Goal: Use online tool/utility: Utilize a website feature to perform a specific function

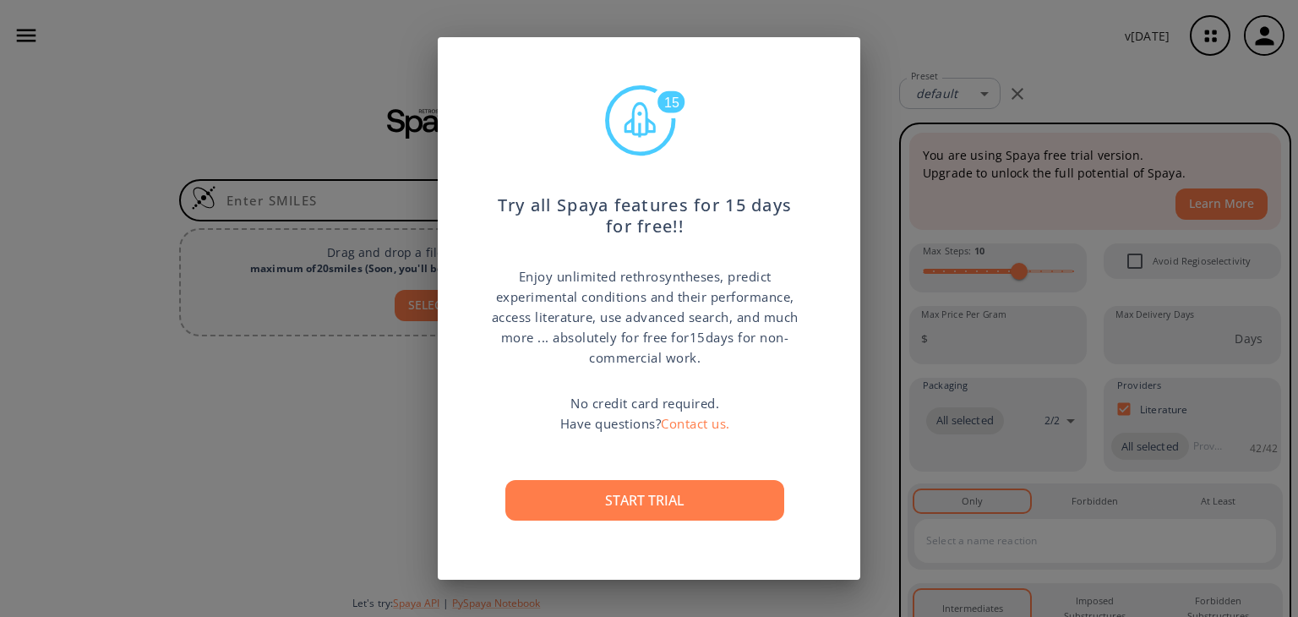
click at [375, 348] on div "15 Try all Spaya features for 15 days for free!! Enjoy unlimited rethrosynthese…" at bounding box center [649, 308] width 1298 height 617
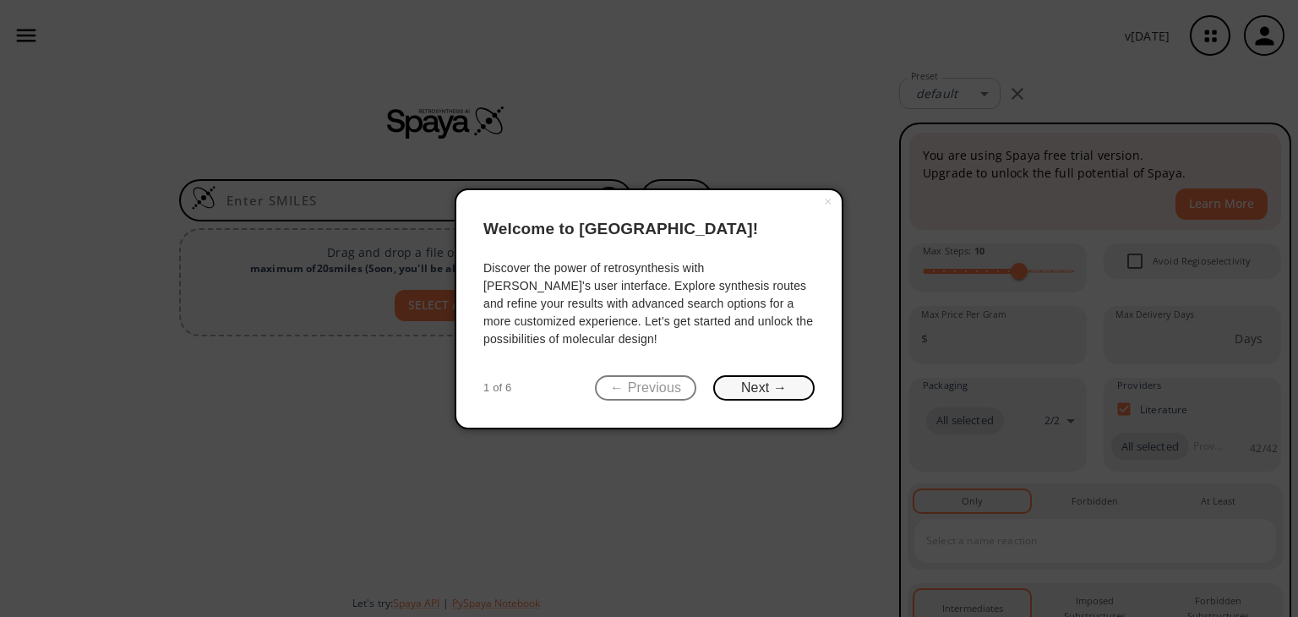
click at [777, 377] on button "Next →" at bounding box center [763, 388] width 101 height 26
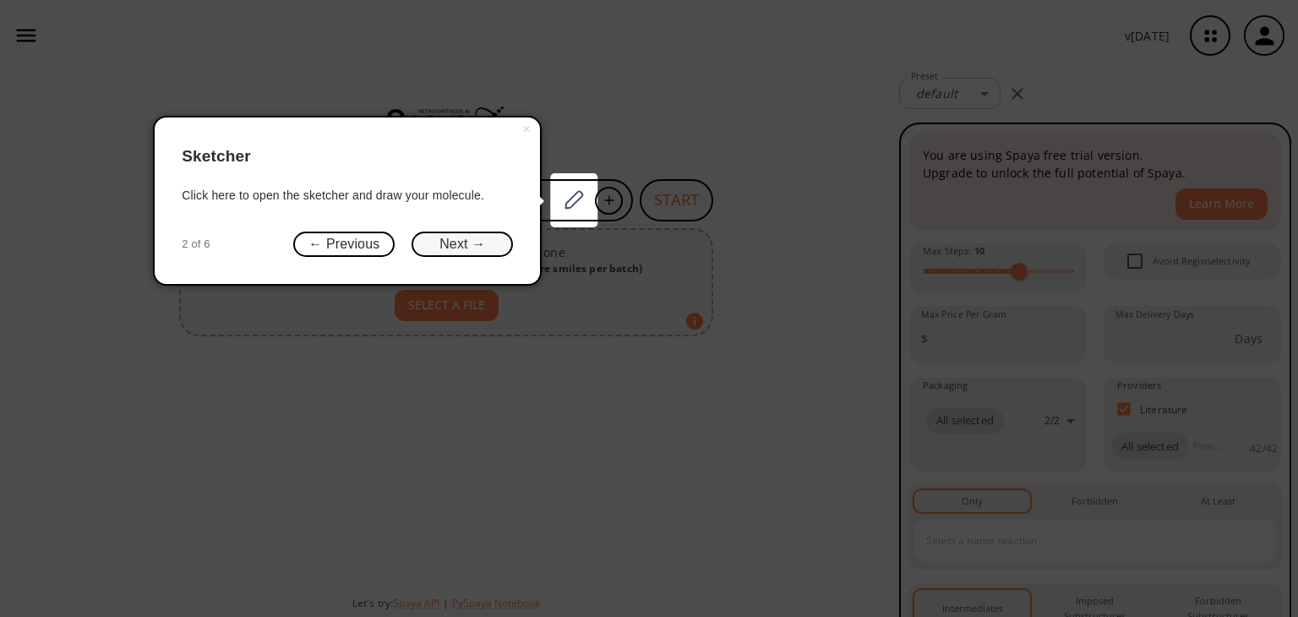
click at [492, 247] on button "Next →" at bounding box center [462, 245] width 101 height 26
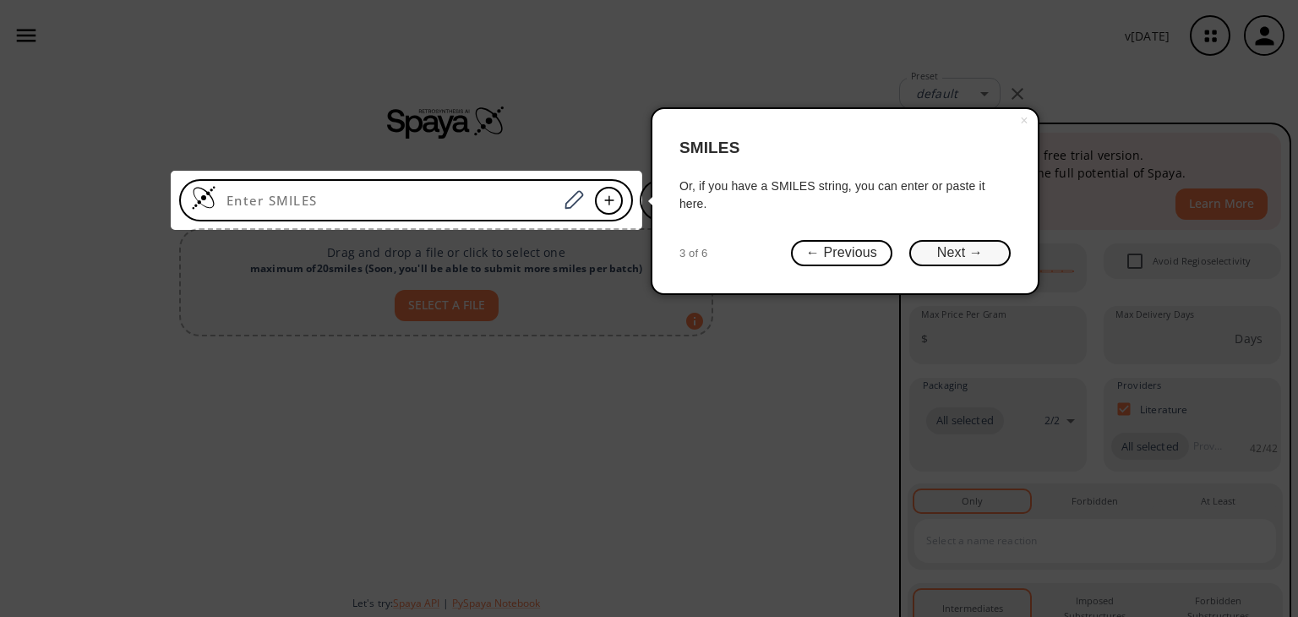
click at [989, 243] on button "Next →" at bounding box center [959, 253] width 101 height 26
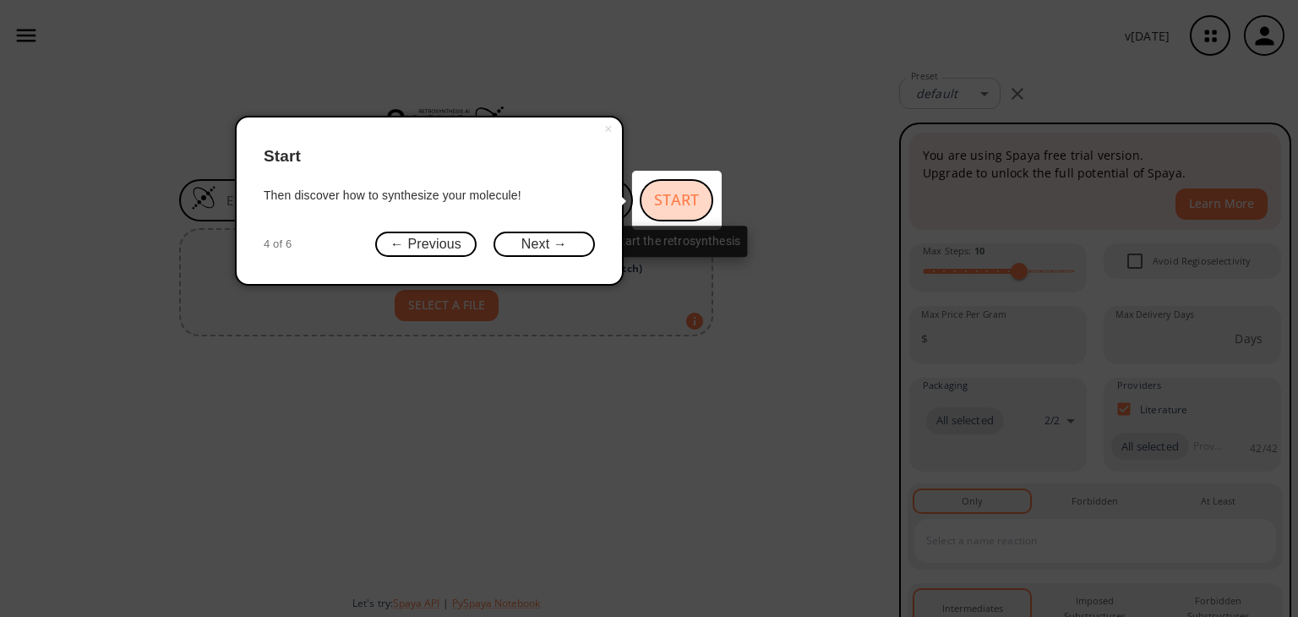
click at [679, 183] on span "button" at bounding box center [676, 200] width 70 height 39
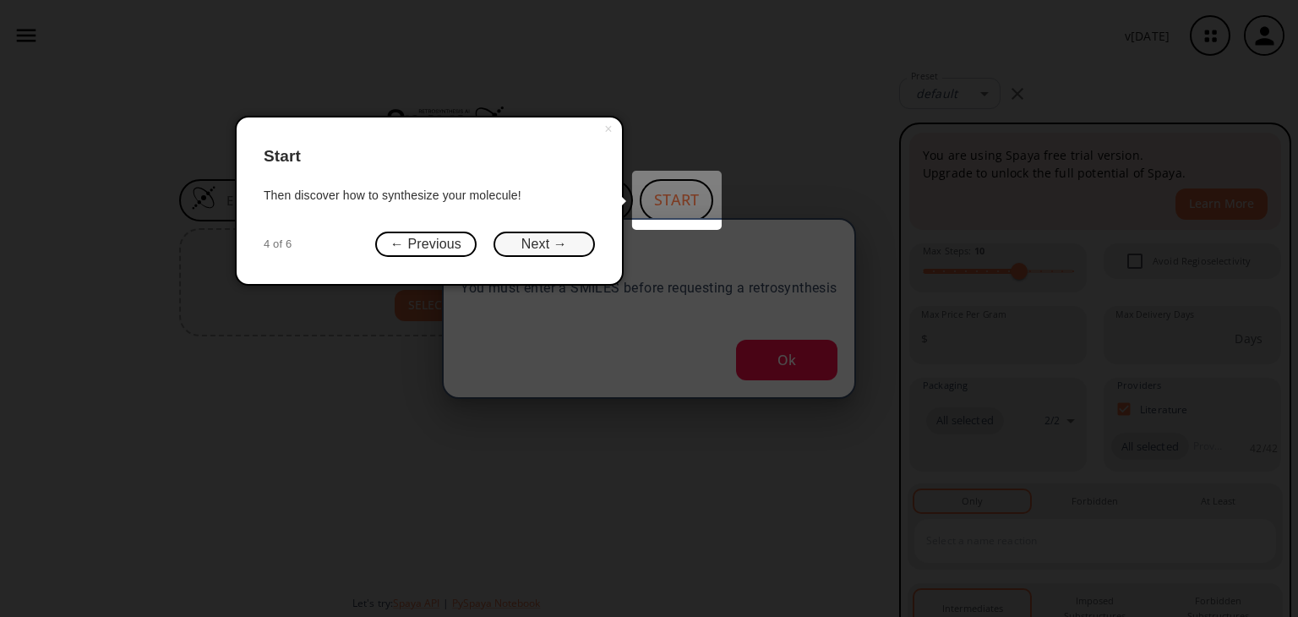
click at [568, 241] on button "Next →" at bounding box center [544, 245] width 101 height 26
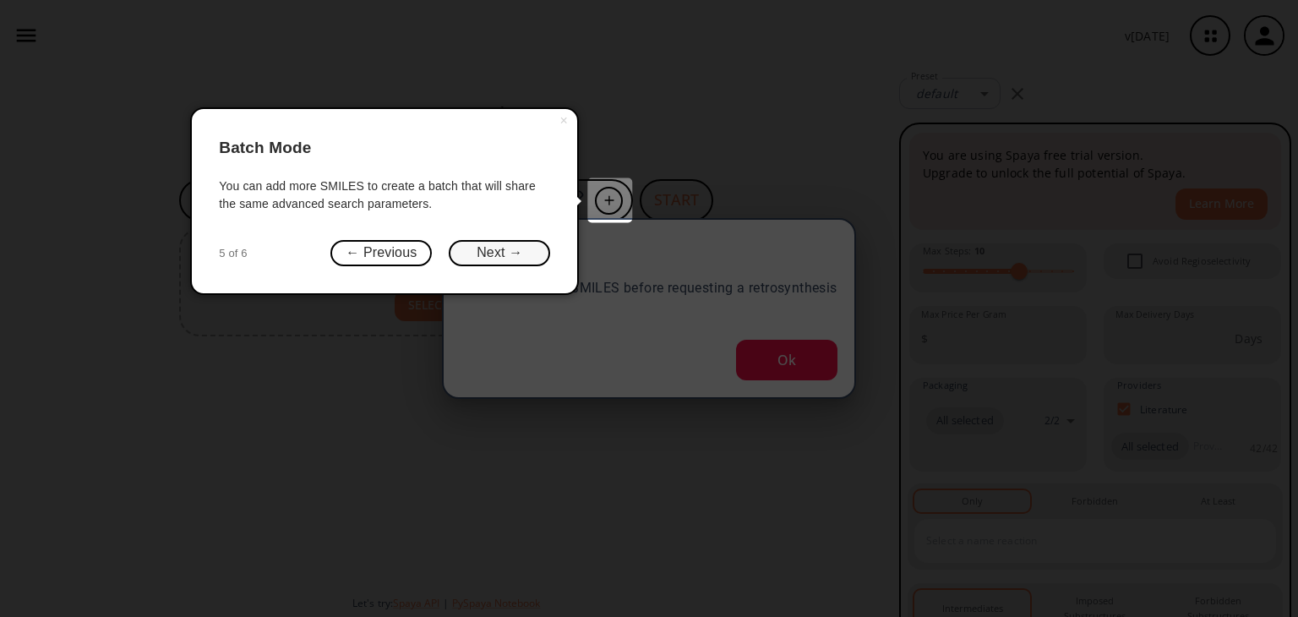
click at [515, 254] on button "Next →" at bounding box center [499, 253] width 101 height 26
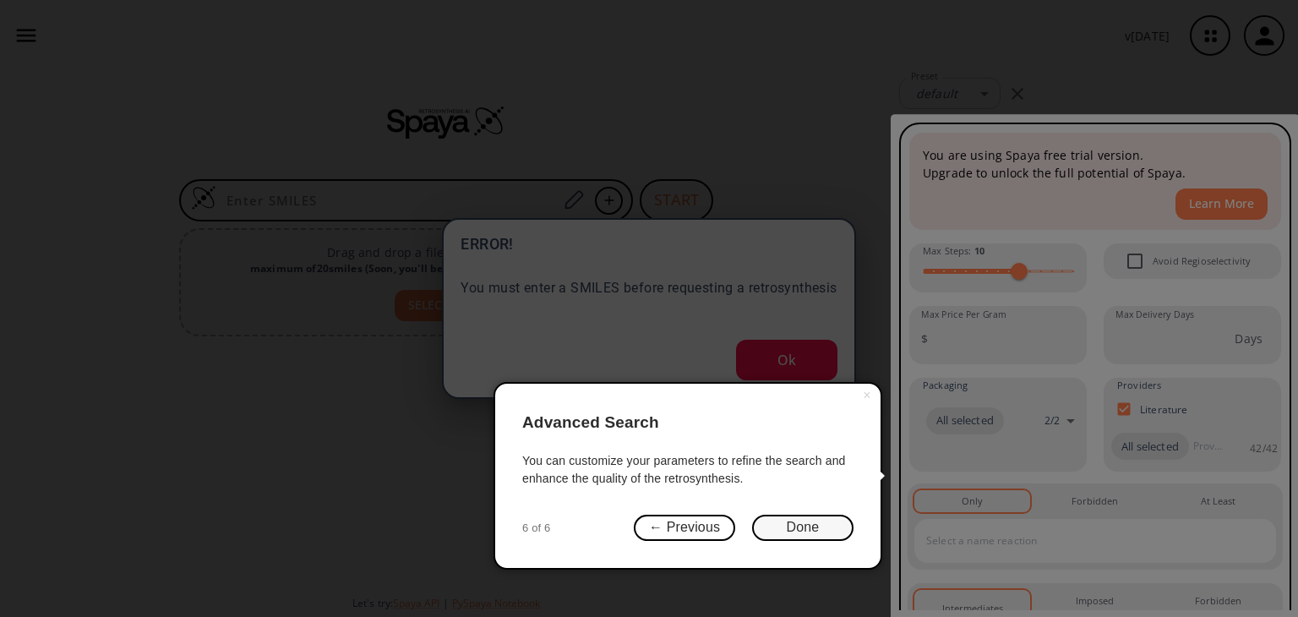
click at [821, 520] on button "Done" at bounding box center [802, 528] width 101 height 26
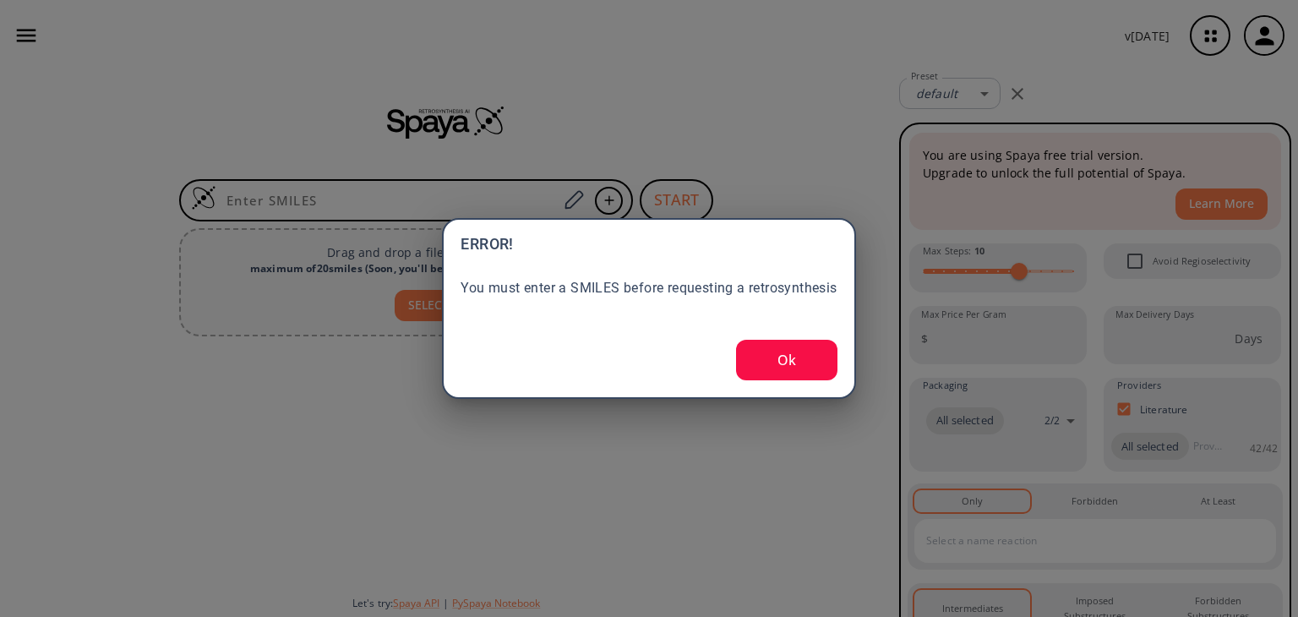
click at [815, 379] on div "ERROR! You must enter a SMILES before requesting a retrosynthesis Ok" at bounding box center [648, 308] width 413 height 181
click at [795, 357] on button "Ok" at bounding box center [786, 360] width 101 height 41
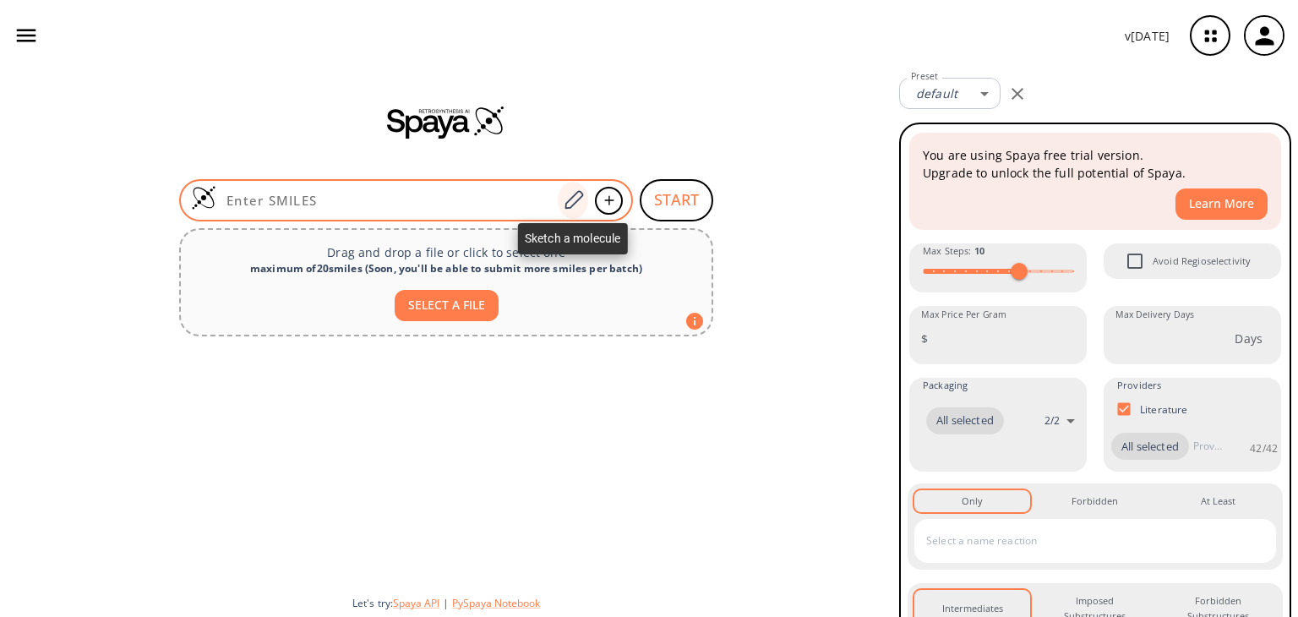
click at [575, 200] on icon at bounding box center [573, 200] width 23 height 22
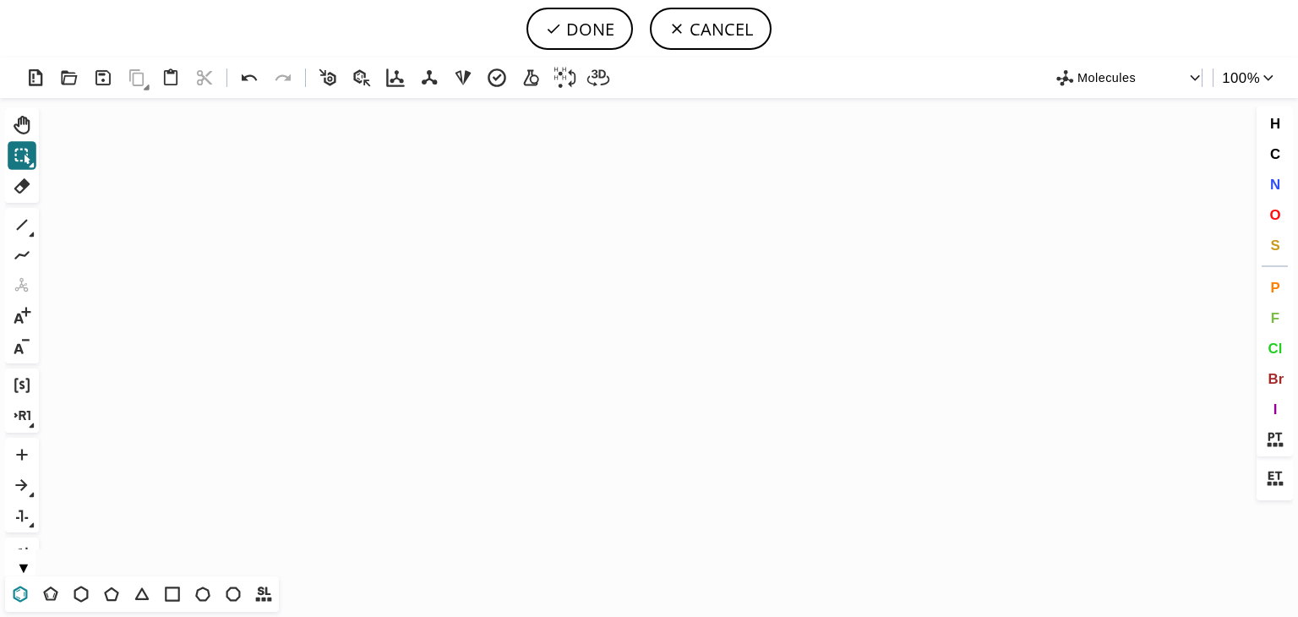
click at [25, 589] on icon at bounding box center [21, 594] width 14 height 16
click at [139, 406] on icon "Created with [PERSON_NAME] 2.3.0" at bounding box center [649, 337] width 1207 height 478
click at [85, 588] on icon at bounding box center [81, 594] width 14 height 16
click at [1277, 188] on span "N" at bounding box center [1274, 184] width 10 height 16
click at [228, 391] on tspan "N" at bounding box center [228, 391] width 8 height 13
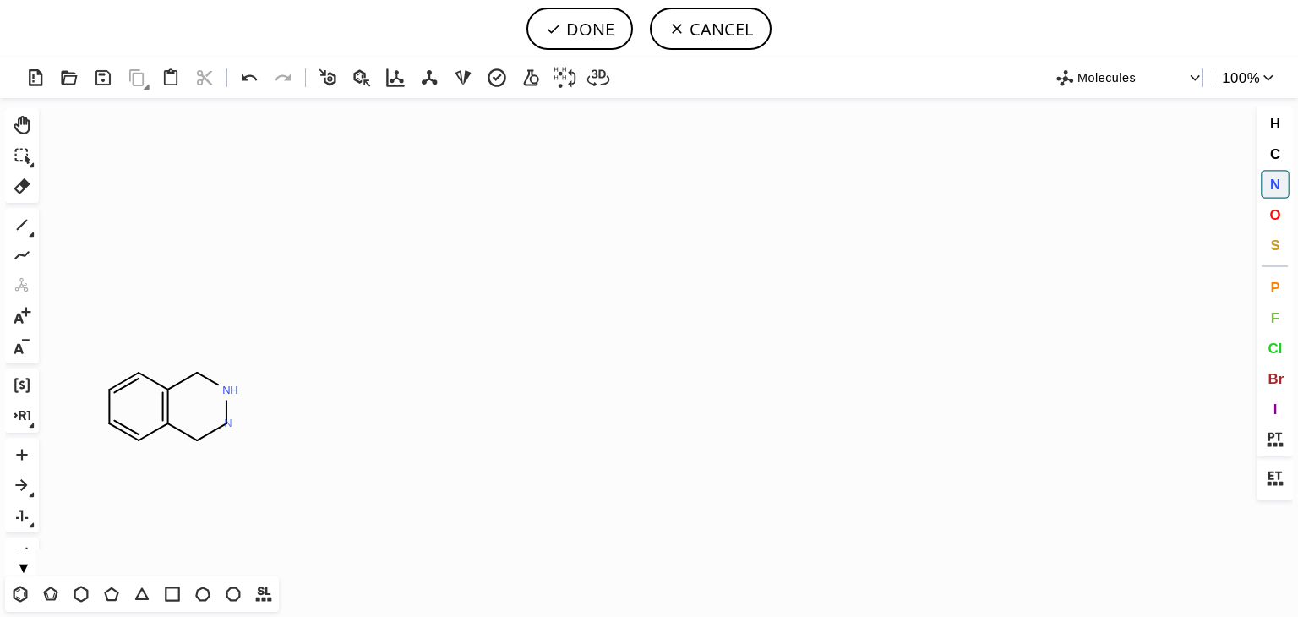
click at [228, 423] on tspan "N" at bounding box center [228, 423] width 8 height 13
click at [31, 232] on icon at bounding box center [32, 235] width 6 height 6
click at [85, 223] on icon at bounding box center [87, 225] width 19 height 19
click at [1274, 210] on span "O" at bounding box center [1274, 214] width 11 height 16
click at [196, 341] on tspan "O" at bounding box center [196, 341] width 8 height 13
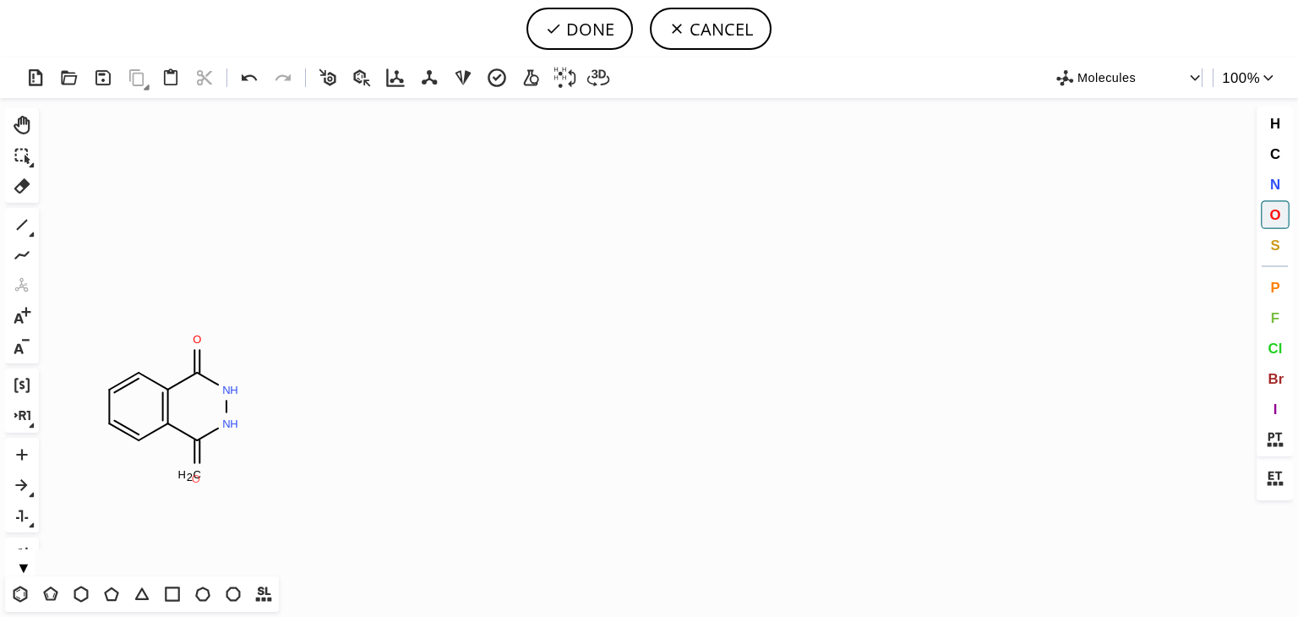
click at [196, 478] on tspan "O" at bounding box center [196, 478] width 8 height 13
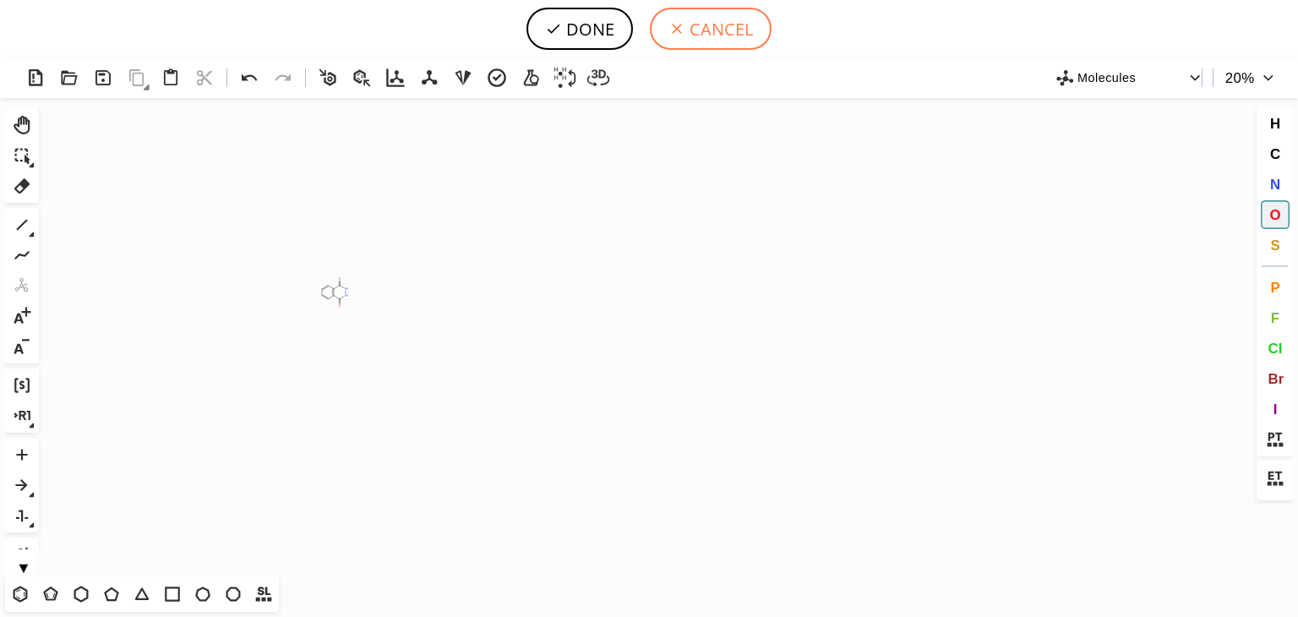
click at [686, 35] on button "CANCEL" at bounding box center [711, 29] width 122 height 42
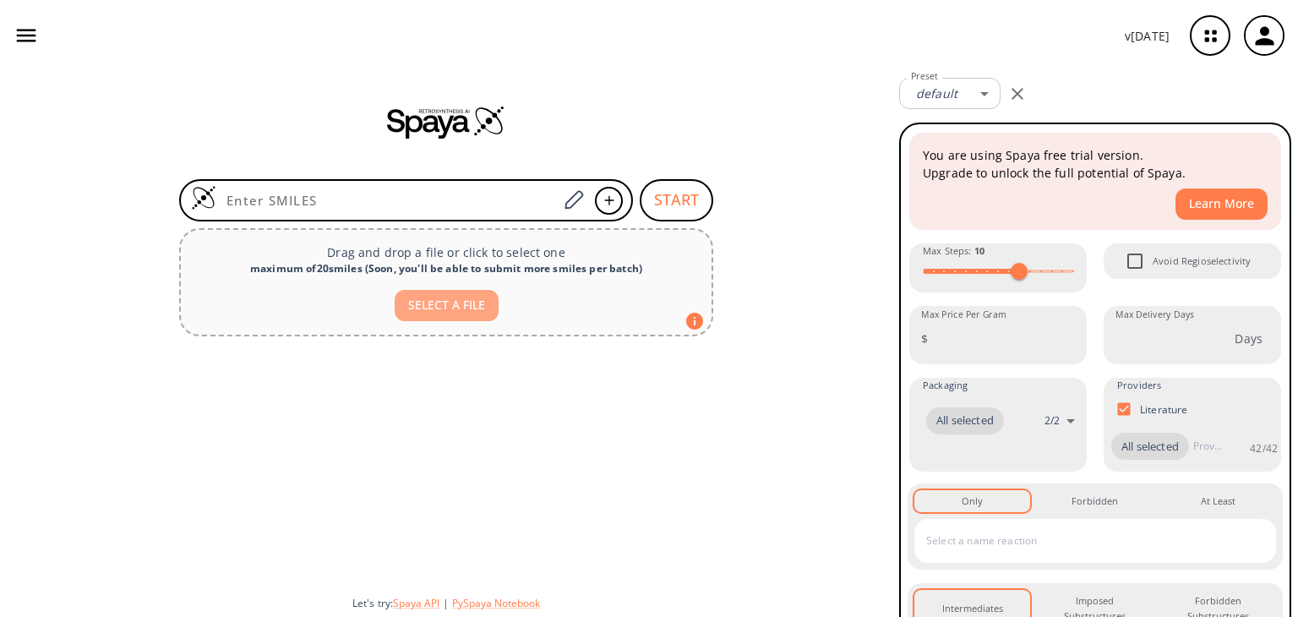
click at [455, 298] on button "SELECT A FILE" at bounding box center [447, 305] width 104 height 31
type input "C:\fakepath\AntiCancer.cdxml"
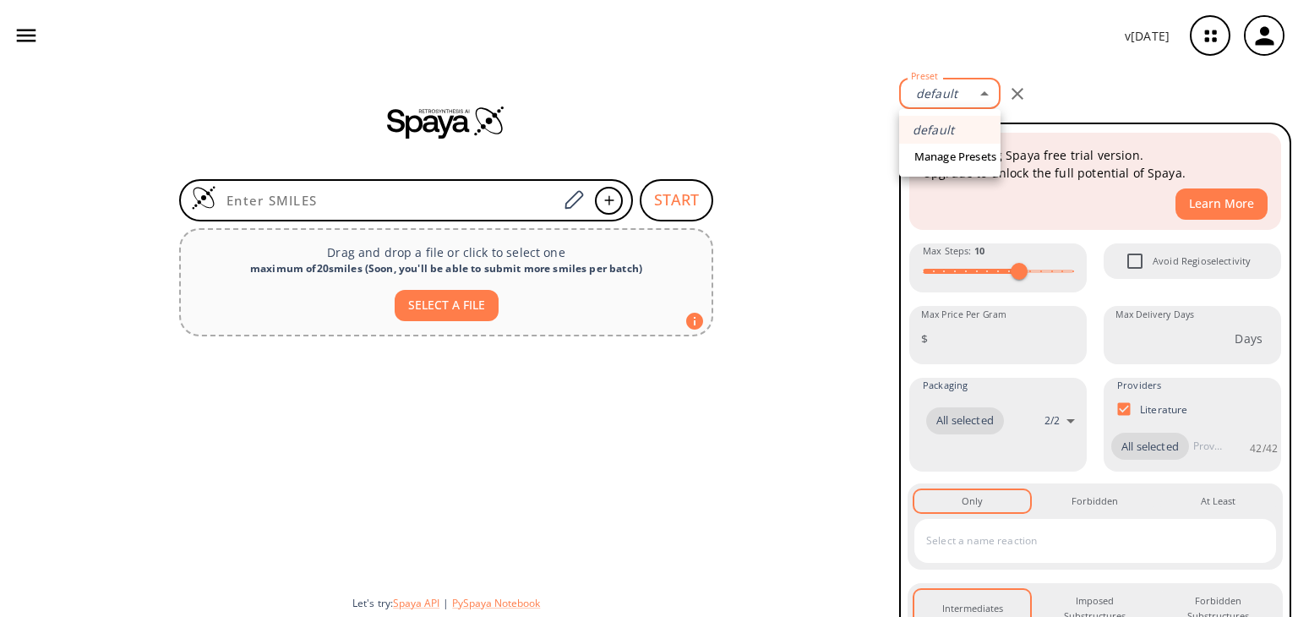
click at [990, 91] on body "v [DATE] [PERSON_NAME] Ram [EMAIL_ADDRESS][DOMAIN_NAME] Retrosynthesis Activiti…" at bounding box center [649, 308] width 1298 height 617
click at [968, 102] on div at bounding box center [649, 308] width 1298 height 617
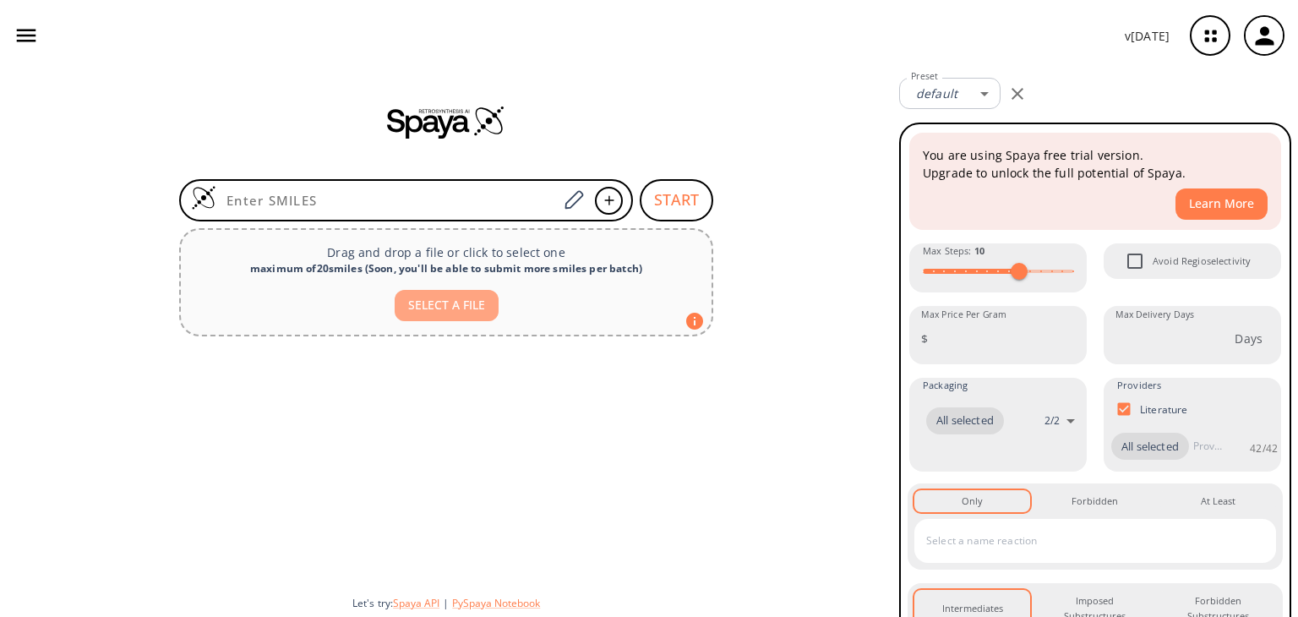
click at [461, 300] on button "SELECT A FILE" at bounding box center [447, 305] width 104 height 31
type input "C:\fakepath\AntiCancer.cdxml"
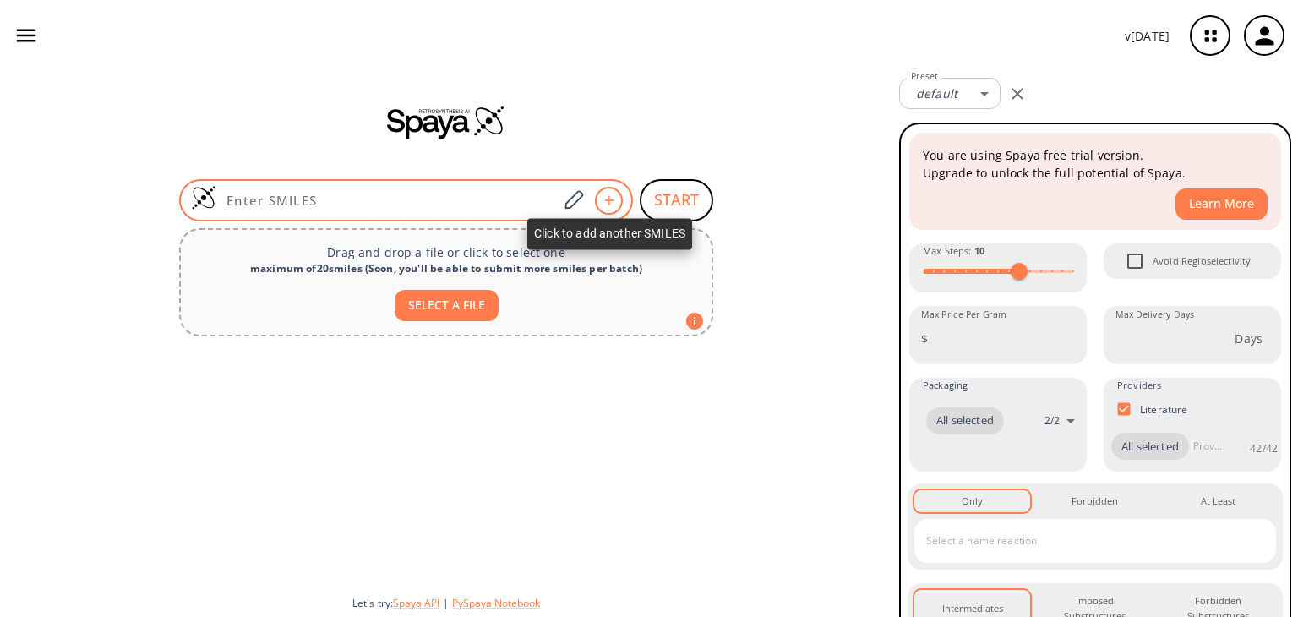
click at [607, 203] on icon at bounding box center [609, 200] width 17 height 10
click at [607, 201] on icon at bounding box center [609, 200] width 17 height 10
click at [573, 196] on icon at bounding box center [573, 199] width 19 height 19
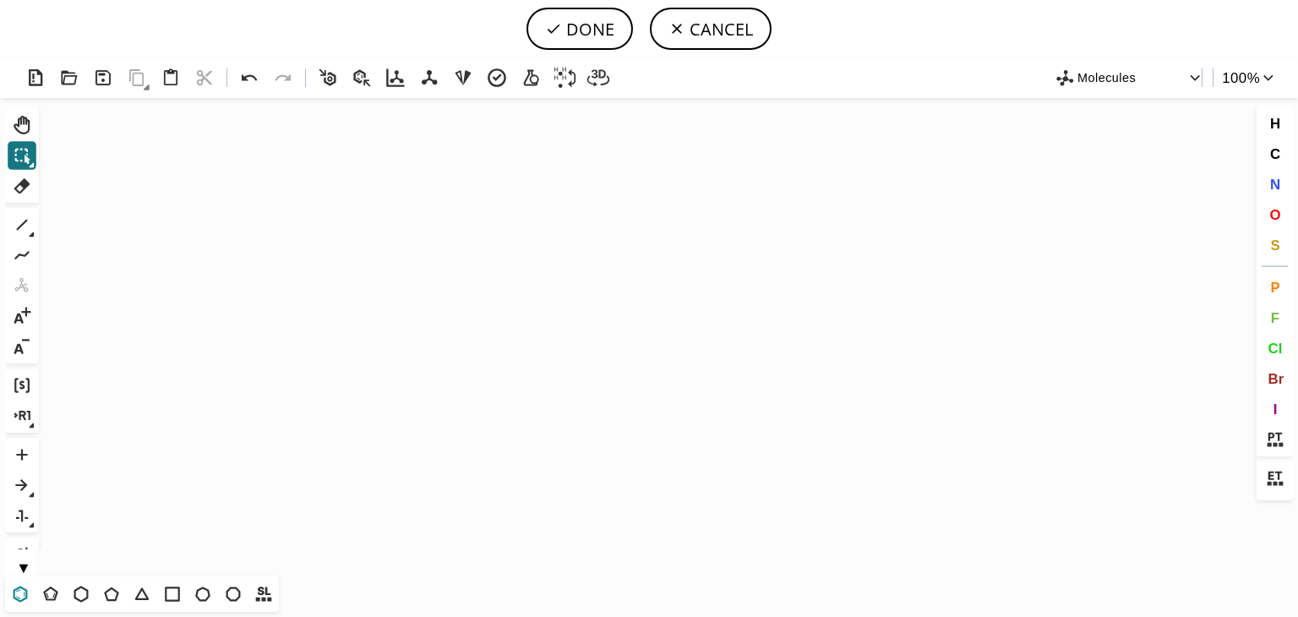
click at [25, 594] on icon at bounding box center [20, 594] width 22 height 22
click at [100, 407] on icon "Created with [PERSON_NAME] 2.3.0" at bounding box center [649, 337] width 1207 height 478
click at [73, 584] on icon at bounding box center [81, 594] width 22 height 22
click at [1264, 177] on button "N" at bounding box center [1275, 184] width 29 height 29
click at [189, 394] on tspan "N" at bounding box center [189, 394] width 8 height 13
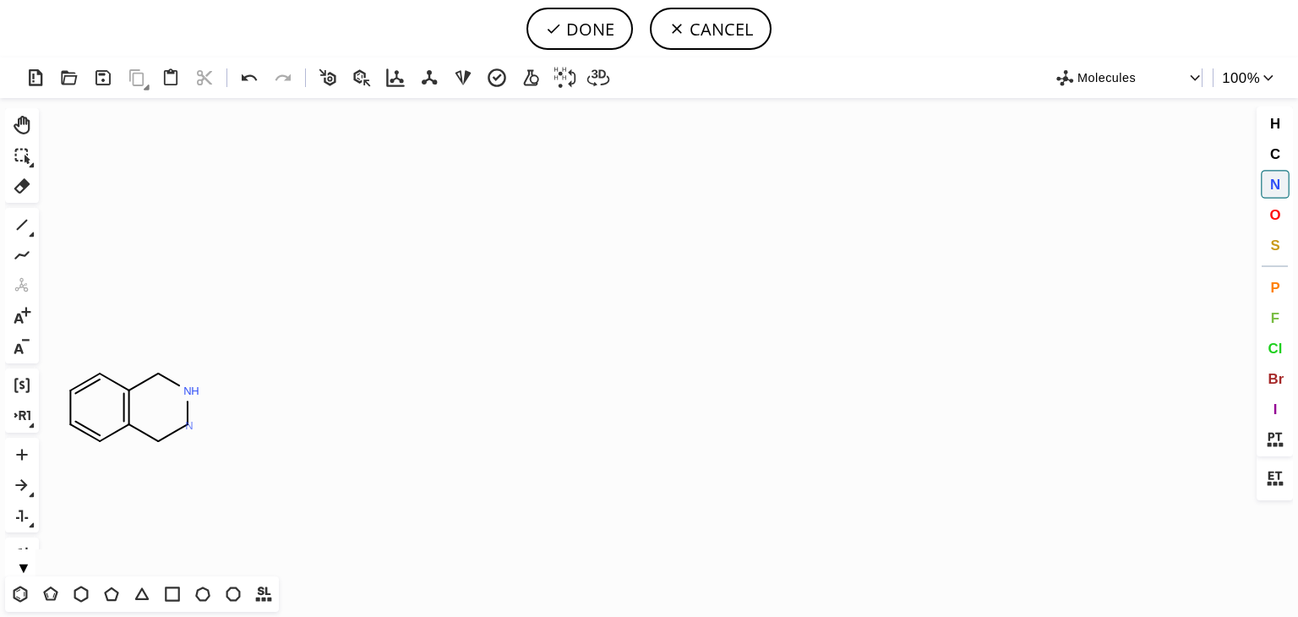
click at [189, 425] on tspan "N" at bounding box center [189, 425] width 8 height 13
click at [30, 221] on icon at bounding box center [22, 225] width 22 height 22
click at [20, 586] on icon at bounding box center [21, 594] width 14 height 16
click at [19, 229] on icon at bounding box center [22, 225] width 22 height 22
click at [22, 596] on icon at bounding box center [20, 594] width 22 height 22
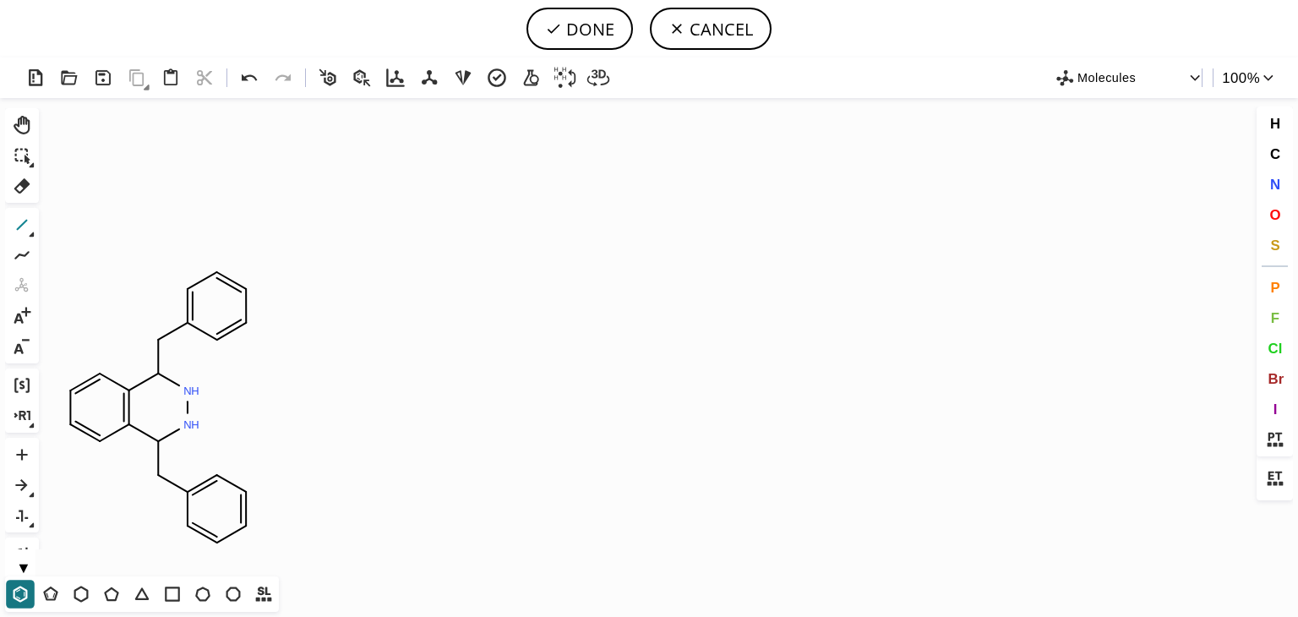
click at [26, 221] on icon at bounding box center [22, 225] width 11 height 11
click at [1284, 356] on button "Cl" at bounding box center [1275, 348] width 29 height 29
click at [277, 542] on tspan "Cl" at bounding box center [277, 542] width 11 height 13
click at [1281, 175] on button "N" at bounding box center [1275, 184] width 29 height 29
click at [163, 477] on tspan "N" at bounding box center [163, 478] width 8 height 13
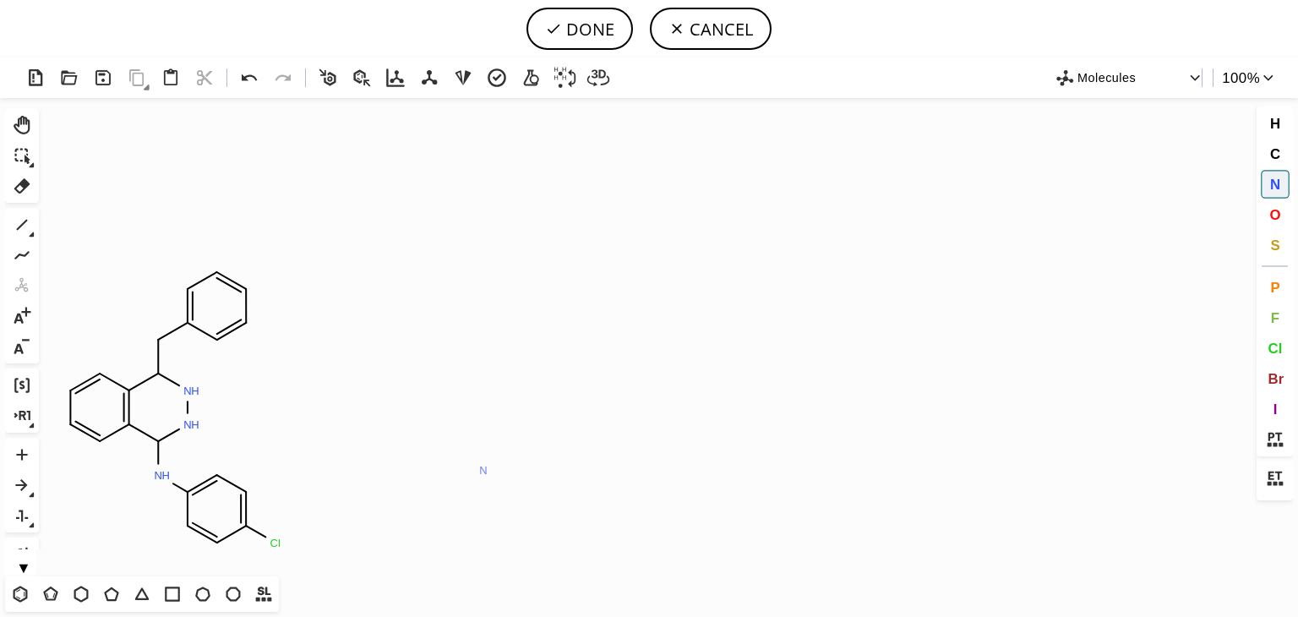
click at [483, 470] on tspan "N" at bounding box center [483, 470] width 8 height 13
click at [579, 30] on button "DONE" at bounding box center [579, 29] width 106 height 42
type input "C1C=CC2C(NC3C=CC(Cl)=CC=3)NNC(CC3C=CC=CC=3)C=2C=1"
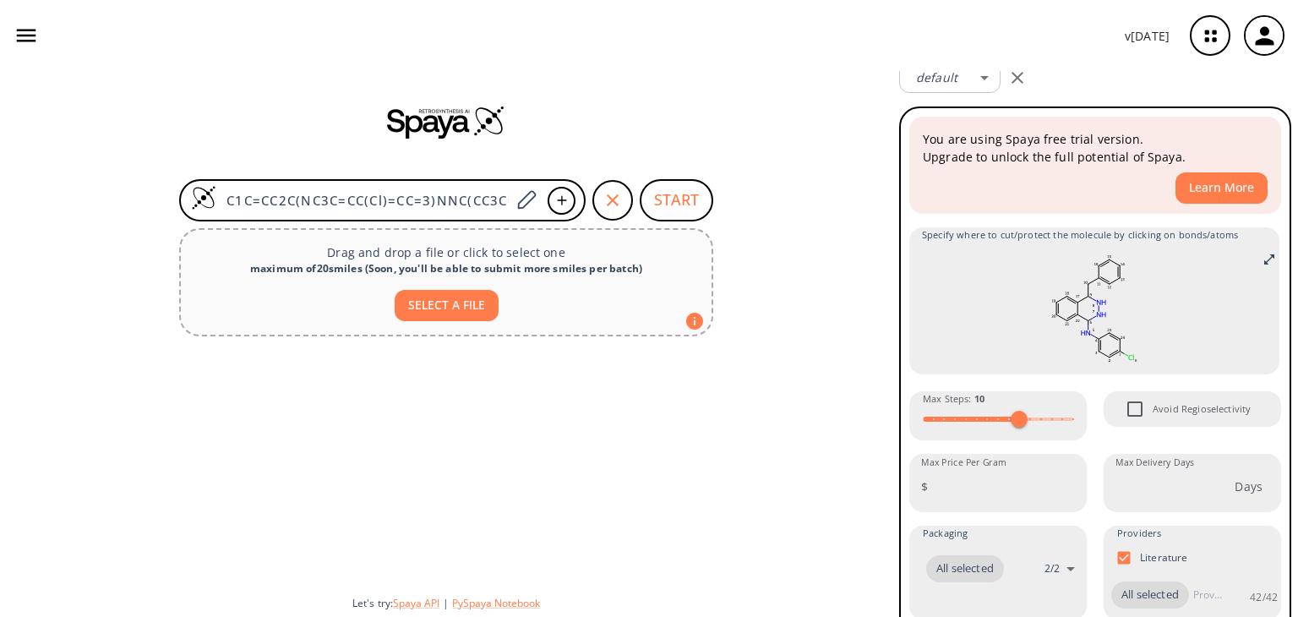
scroll to position [19, 0]
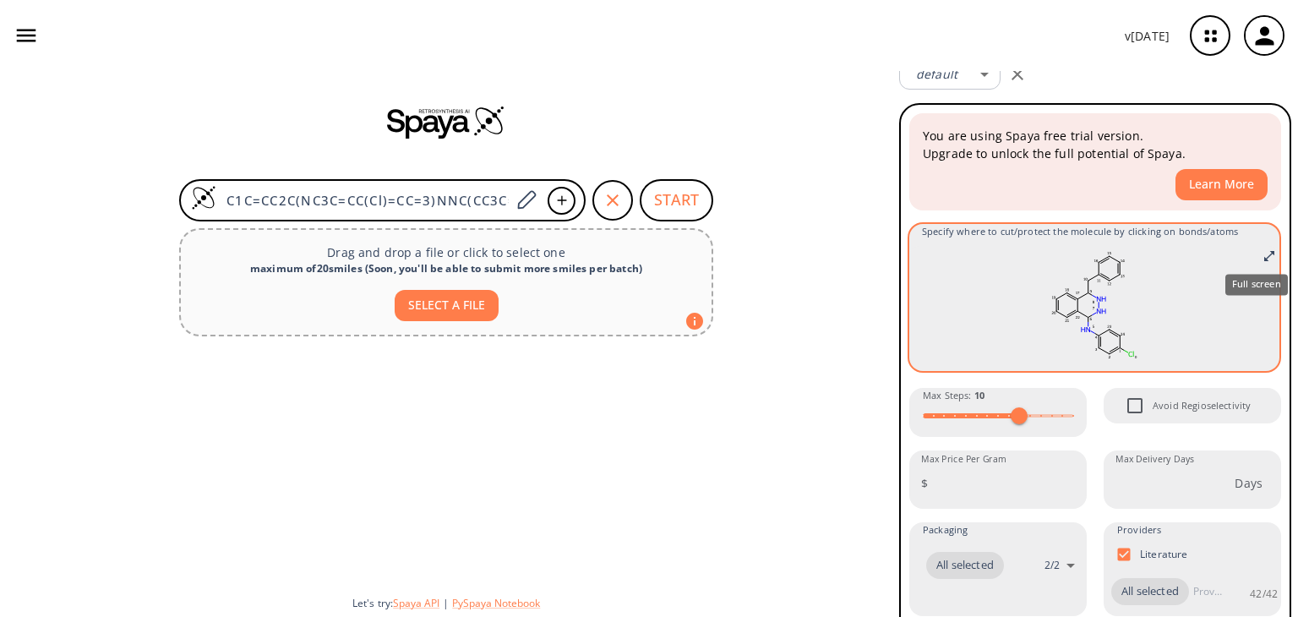
click at [1263, 249] on icon "Full screen" at bounding box center [1270, 256] width 14 height 14
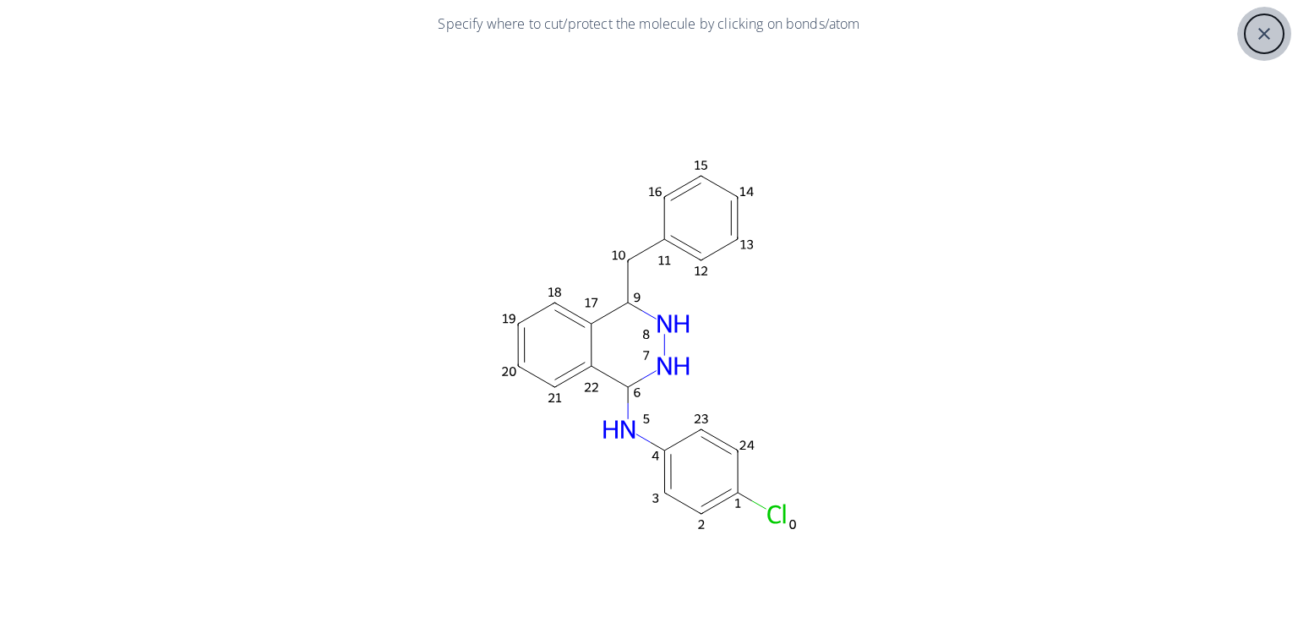
click at [1254, 31] on icon "close" at bounding box center [1264, 34] width 20 height 20
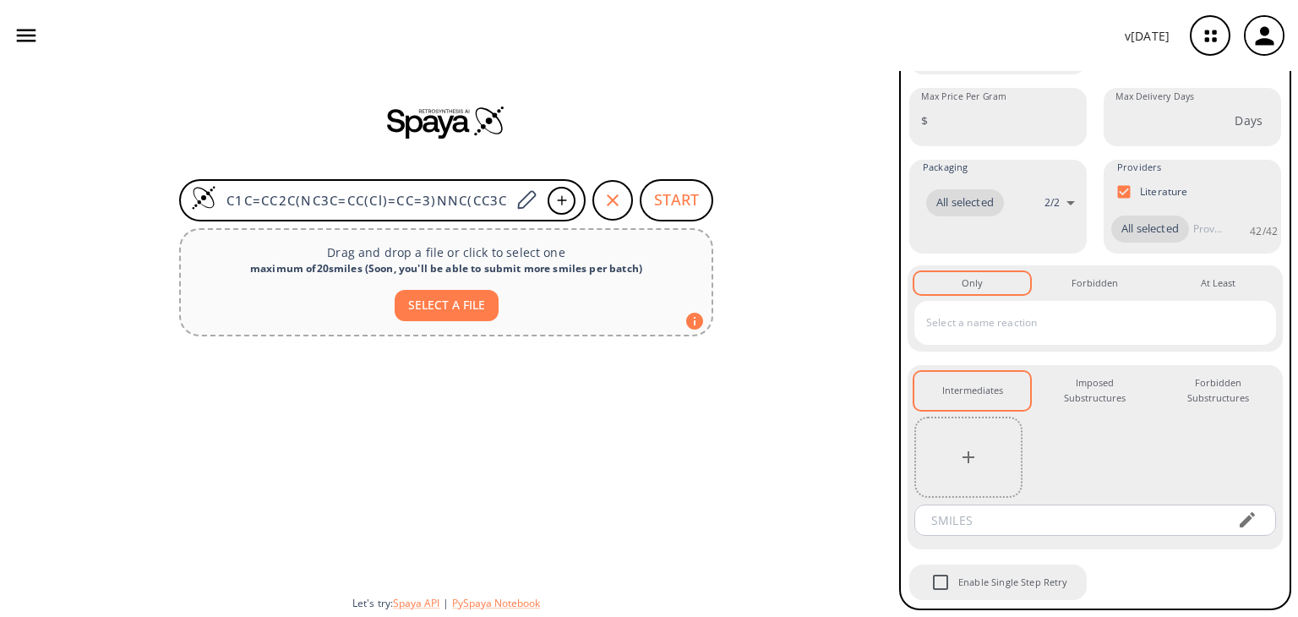
scroll to position [409, 0]
click at [684, 198] on button "START" at bounding box center [677, 200] width 74 height 42
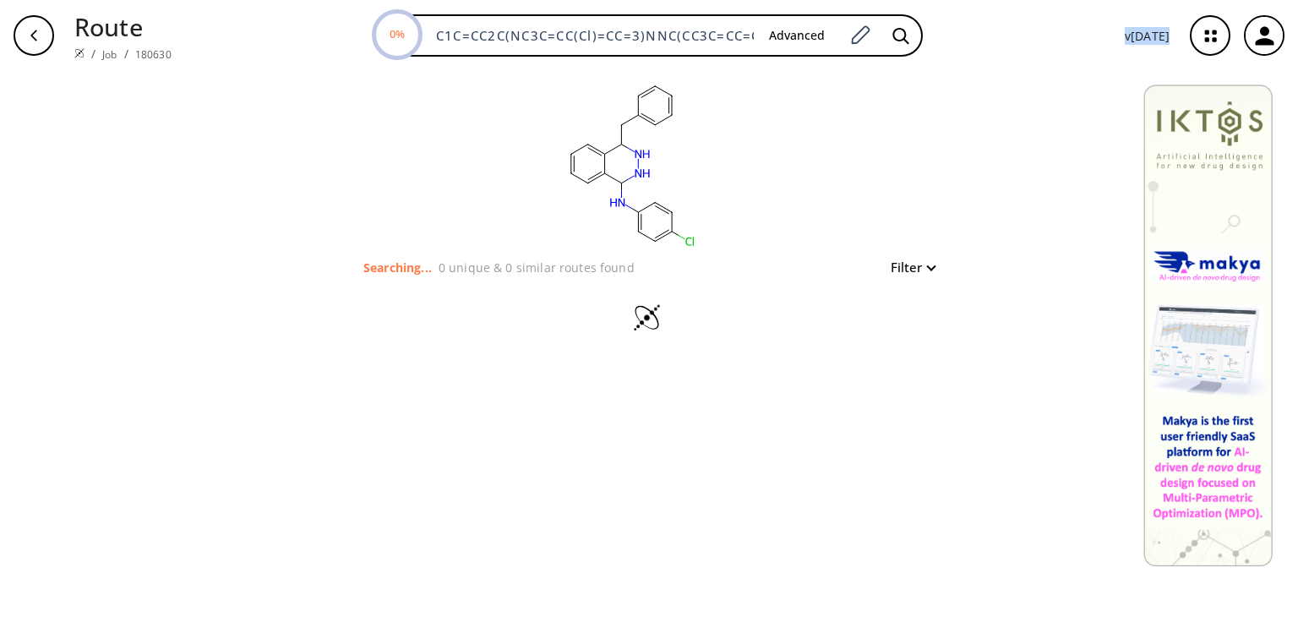
drag, startPoint x: 1169, startPoint y: 35, endPoint x: 1060, endPoint y: 49, distance: 109.8
click at [1060, 49] on div "Route / Job / 180630 0% C1C=CC2C(NC3C=CC(Cl)=CC=3)NNC(CC3C=CC=CC=3)C=2C=1 Advan…" at bounding box center [649, 35] width 1298 height 71
click at [1060, 49] on div "0% C1C=CC2C(NC3C=CC(Cl)=CC=3)NNC(CC3C=CC=CC=3)C=2C=1 Advanced" at bounding box center [648, 35] width 926 height 42
click at [913, 263] on button "Filter" at bounding box center [908, 267] width 54 height 13
click at [913, 263] on div at bounding box center [649, 308] width 1298 height 617
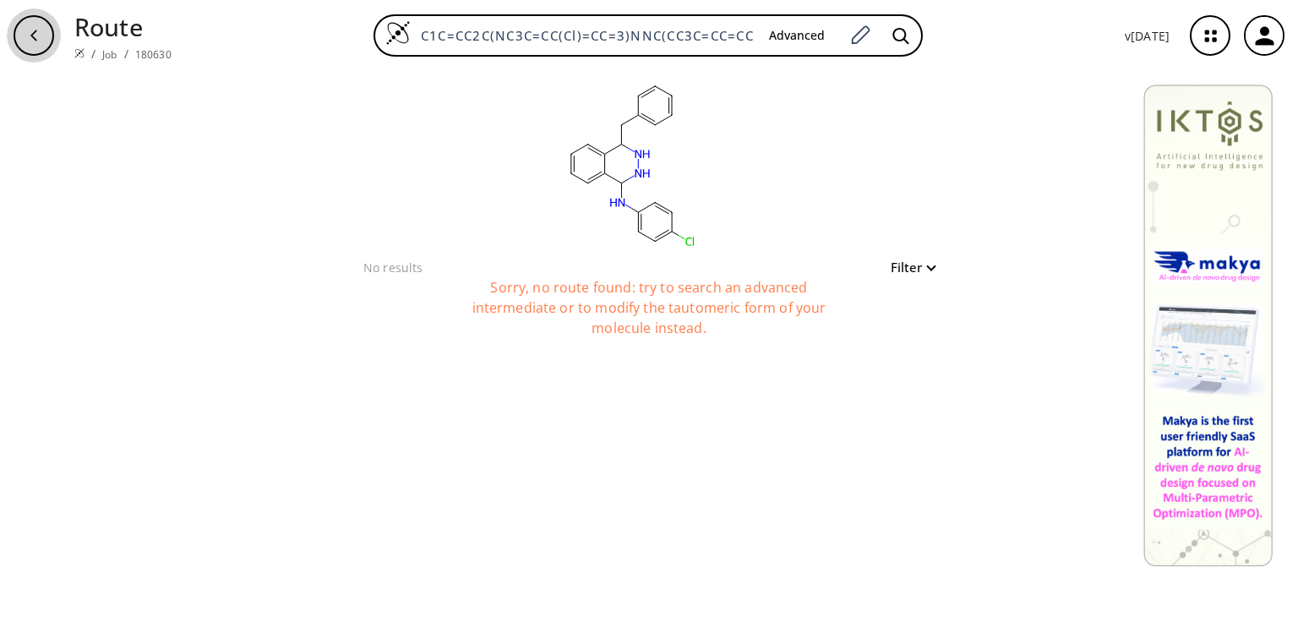
click at [41, 30] on div "button" at bounding box center [34, 35] width 41 height 41
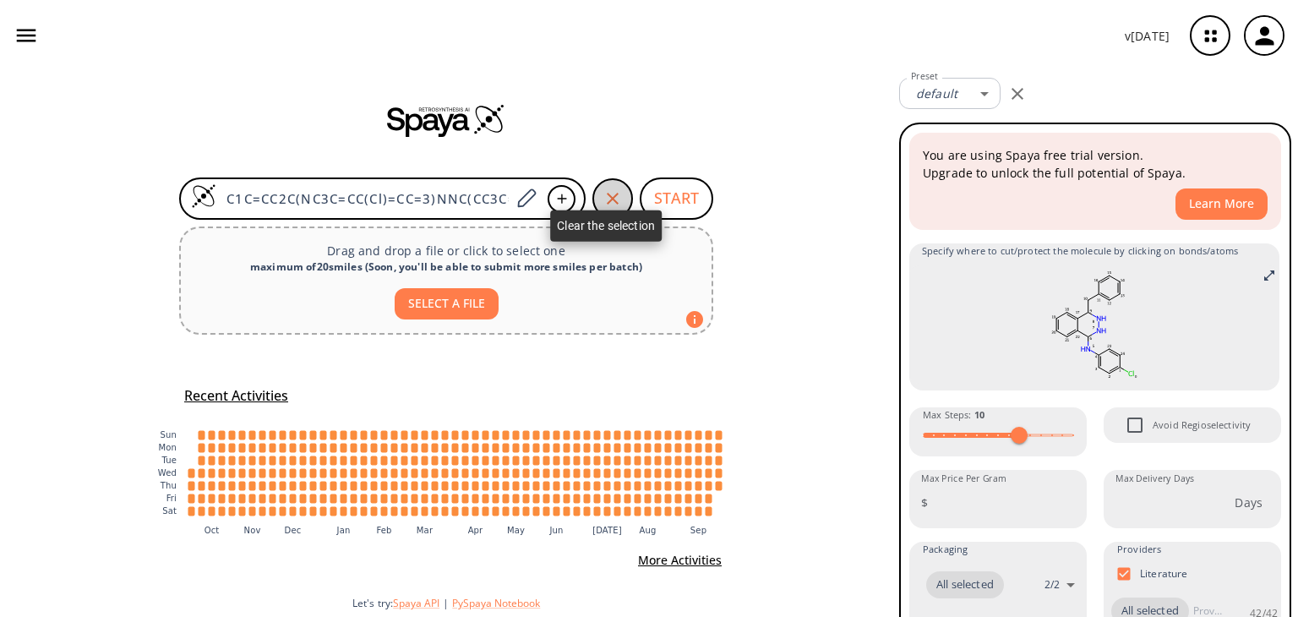
click at [615, 194] on icon "button" at bounding box center [613, 198] width 20 height 20
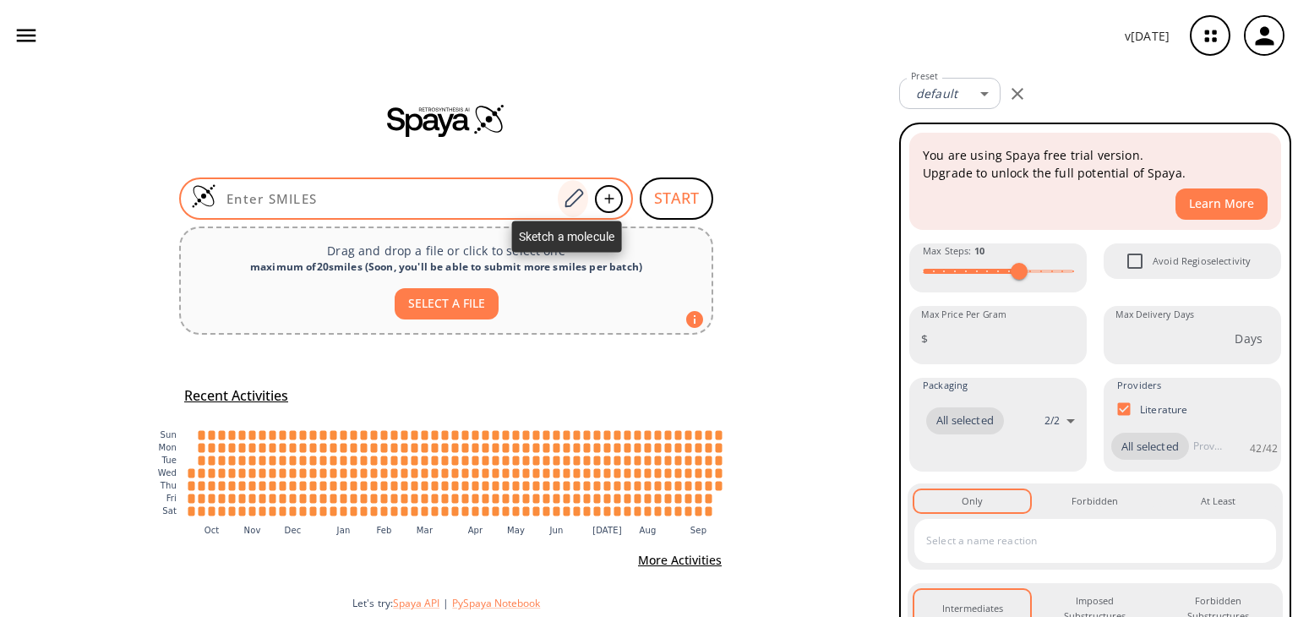
click at [562, 190] on icon at bounding box center [573, 199] width 23 height 22
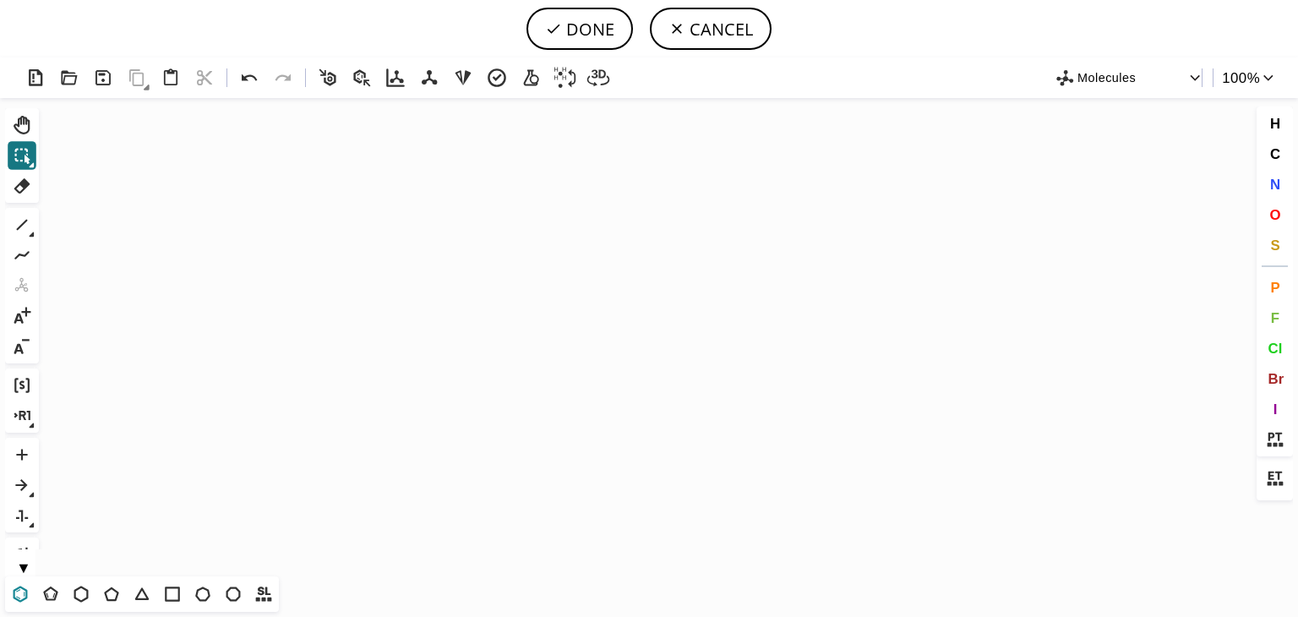
click at [15, 597] on icon at bounding box center [21, 594] width 14 height 16
click at [191, 335] on icon "Created with [PERSON_NAME] 2.3.0" at bounding box center [649, 337] width 1207 height 478
click at [88, 583] on icon at bounding box center [81, 594] width 22 height 22
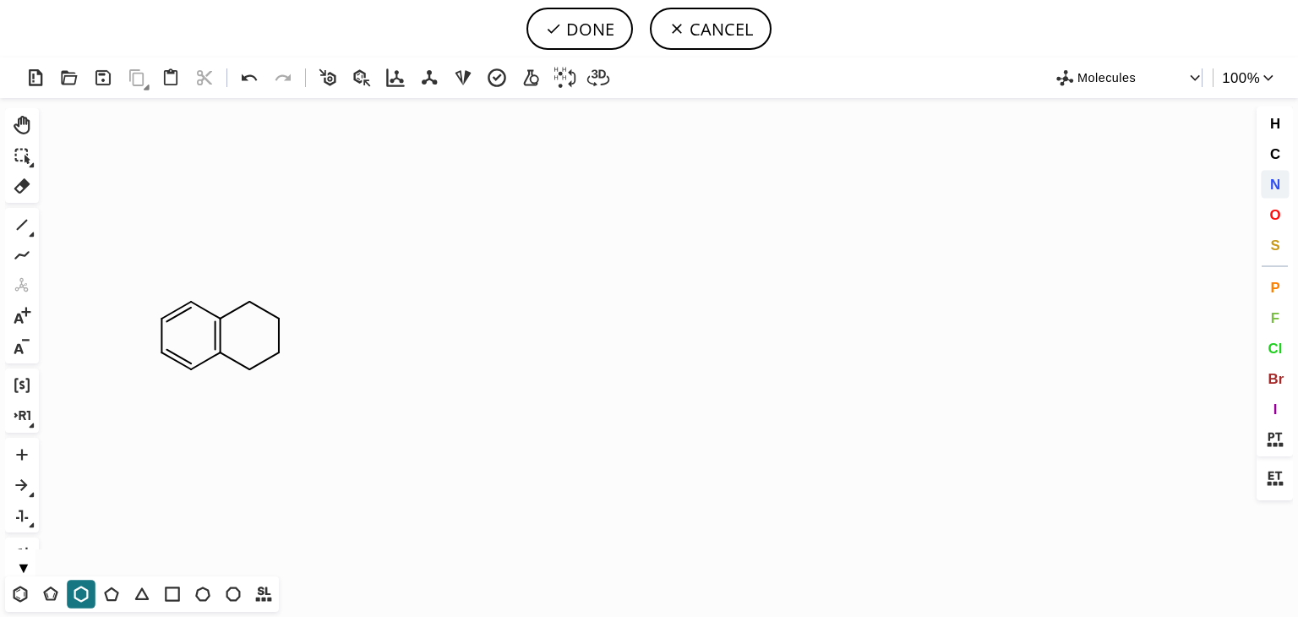
click at [1268, 192] on button "N" at bounding box center [1275, 184] width 29 height 29
click at [280, 317] on tspan "N" at bounding box center [279, 317] width 8 height 13
click at [283, 352] on tspan "N" at bounding box center [283, 352] width 8 height 13
click at [17, 592] on icon at bounding box center [20, 594] width 22 height 22
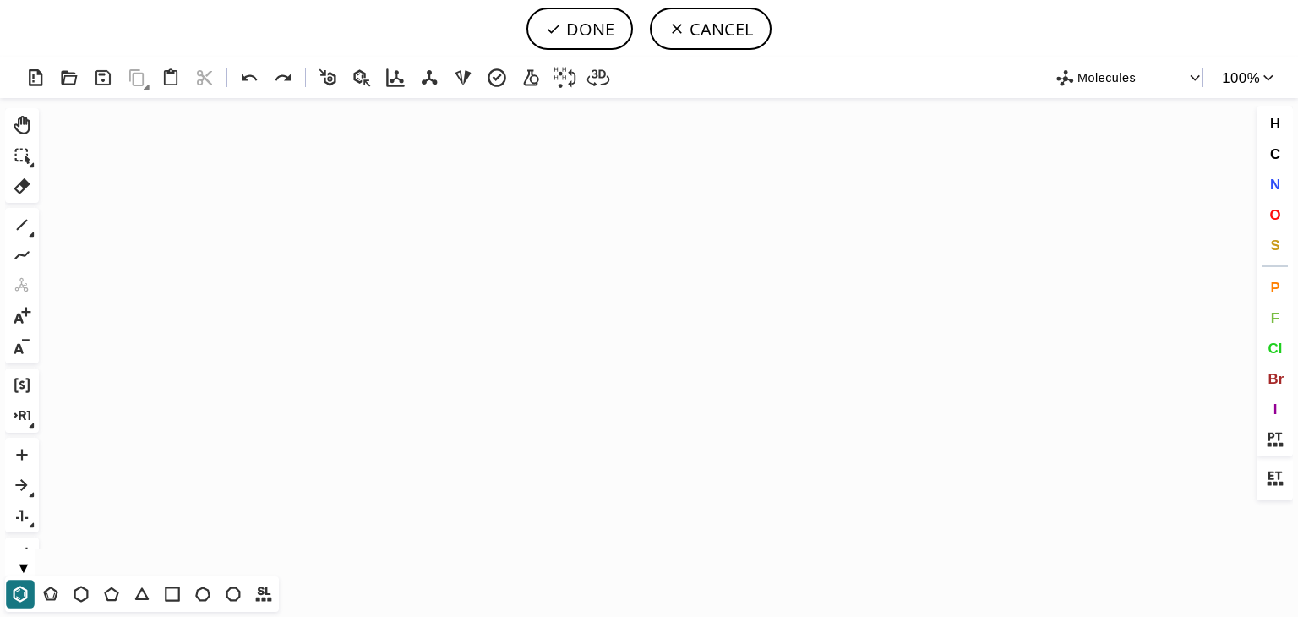
click at [197, 406] on icon "Created with [PERSON_NAME] 2.3.0 N" at bounding box center [649, 337] width 1207 height 478
click at [1283, 194] on button "N" at bounding box center [1275, 184] width 29 height 29
click at [199, 438] on tspan "N" at bounding box center [199, 438] width 8 height 13
click at [226, 426] on tspan "N" at bounding box center [226, 426] width 8 height 13
click at [198, 374] on tspan "N" at bounding box center [198, 374] width 8 height 13
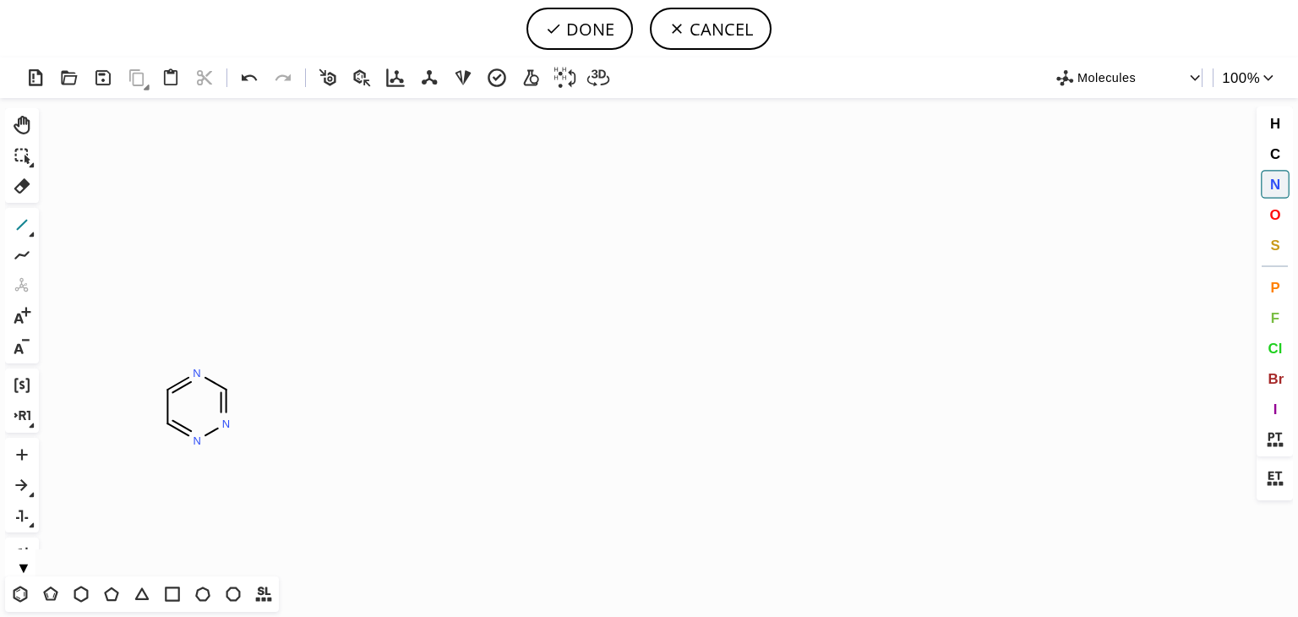
click at [30, 226] on icon at bounding box center [22, 225] width 22 height 22
click at [11, 594] on icon at bounding box center [20, 594] width 22 height 22
click at [17, 217] on icon at bounding box center [22, 225] width 22 height 22
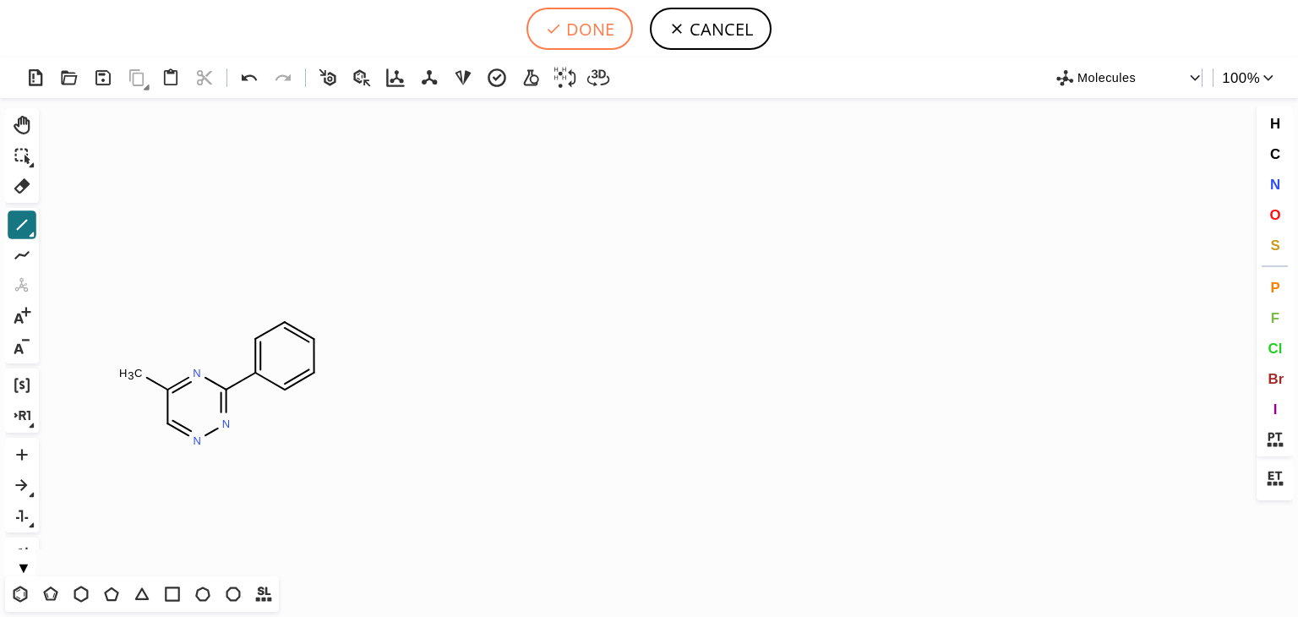
click at [598, 22] on button "DONE" at bounding box center [579, 29] width 106 height 42
type input "C1(C)C=NN=C(C2C=CC=CC=2)N=1"
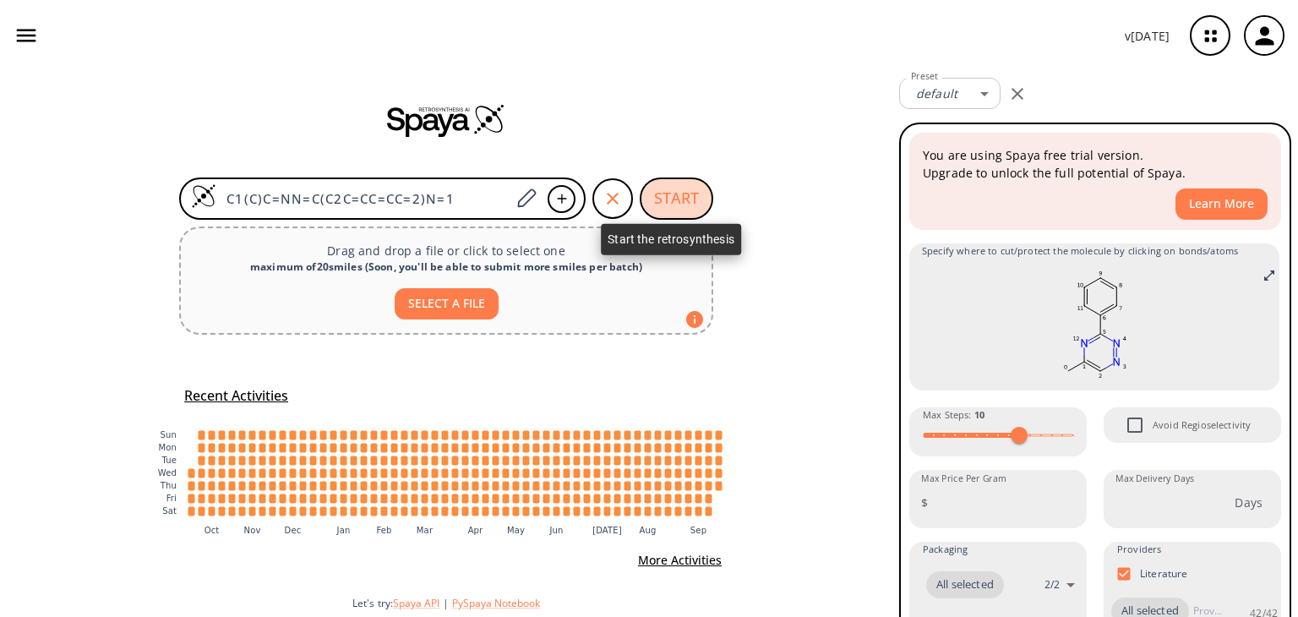
click at [675, 187] on button "START" at bounding box center [677, 198] width 74 height 42
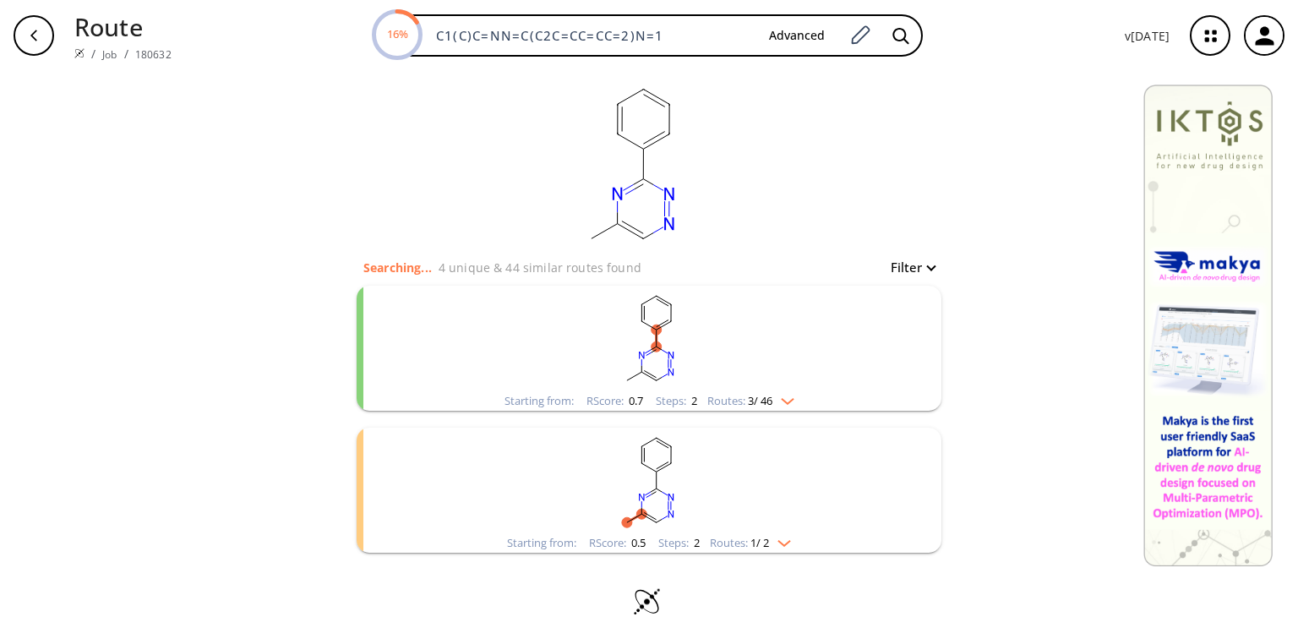
click at [791, 397] on img "clusters" at bounding box center [783, 398] width 22 height 14
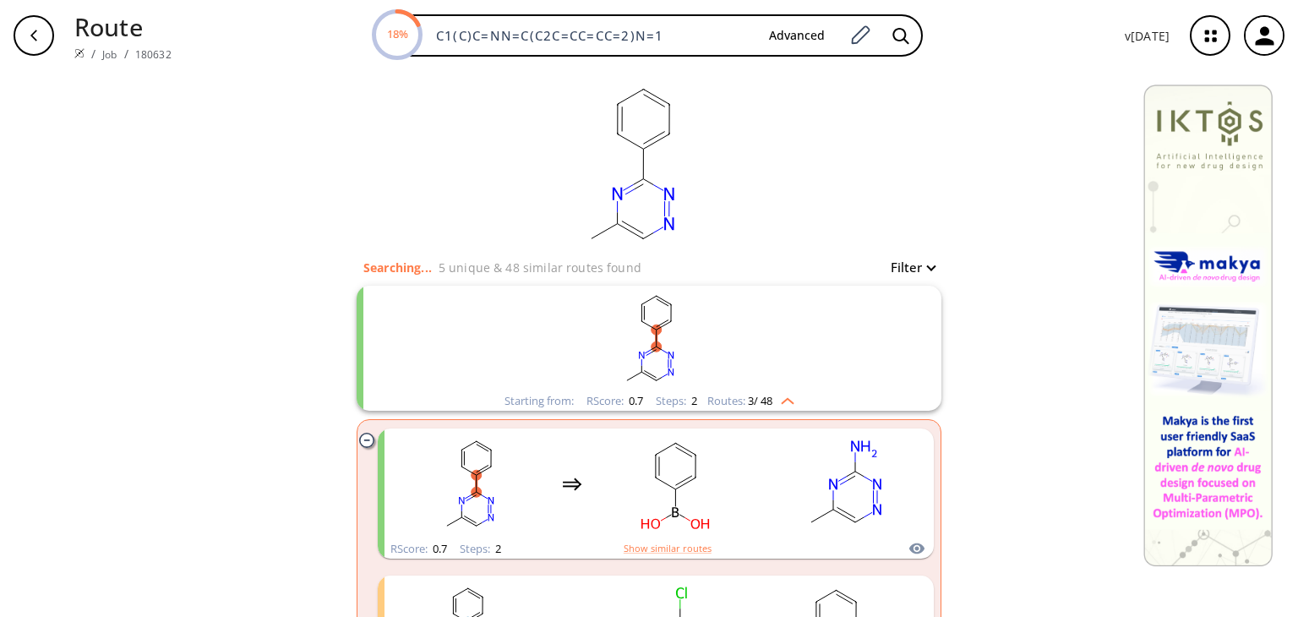
click at [914, 265] on button "Filter" at bounding box center [908, 267] width 54 height 13
click at [914, 265] on div at bounding box center [649, 308] width 1298 height 617
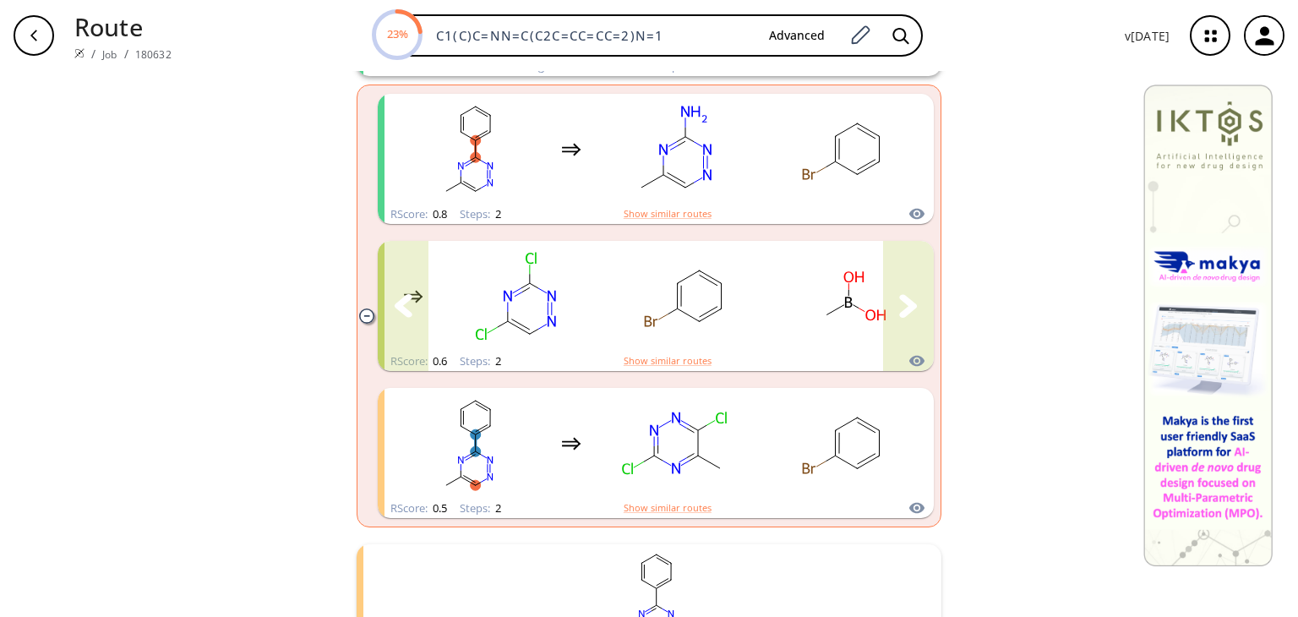
scroll to position [334, 0]
click at [914, 265] on button "clusters" at bounding box center [908, 307] width 51 height 130
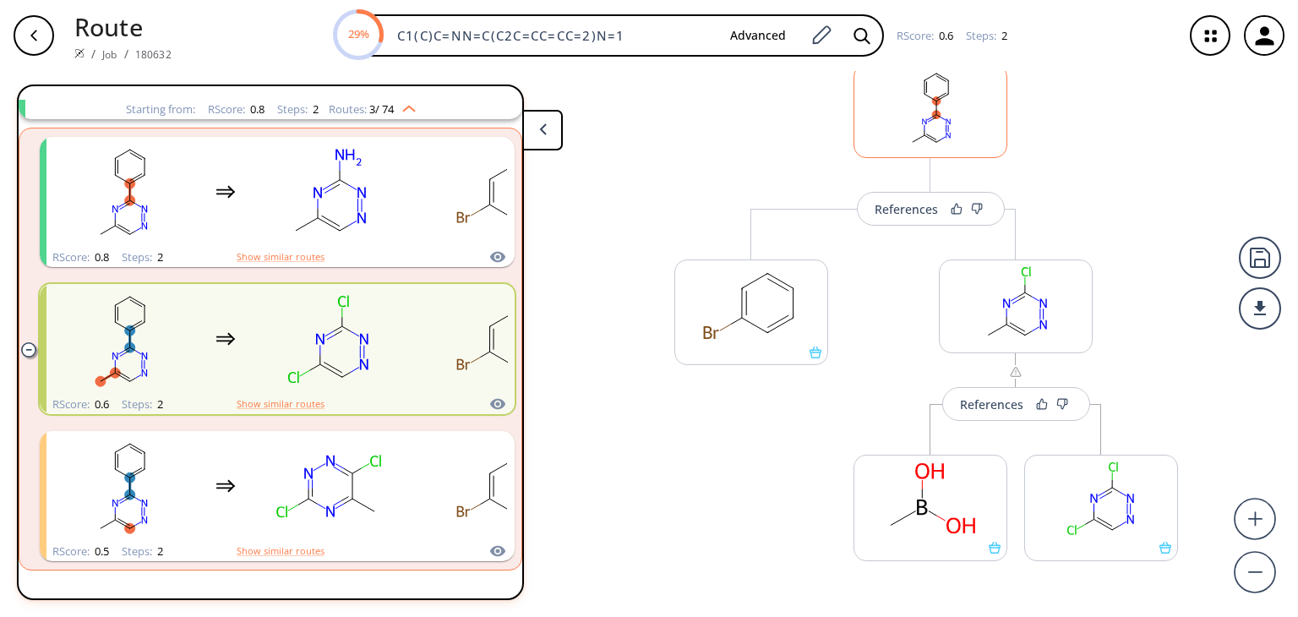
scroll to position [124, 0]
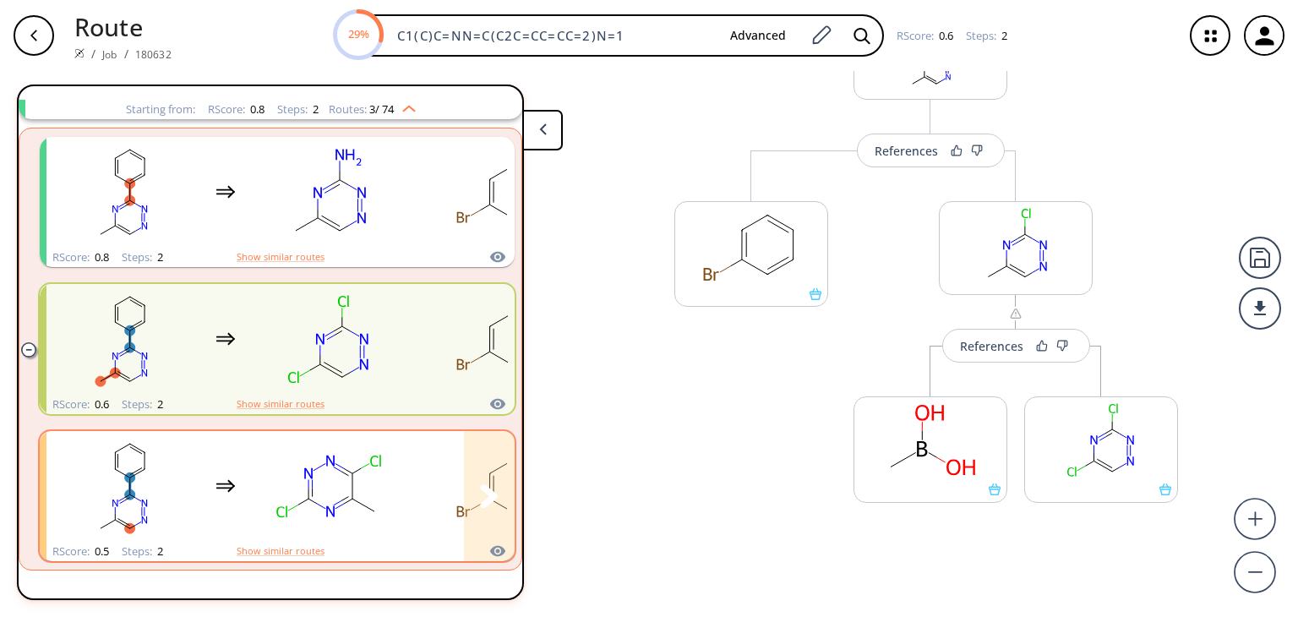
click at [253, 483] on rect "clusters" at bounding box center [329, 487] width 152 height 106
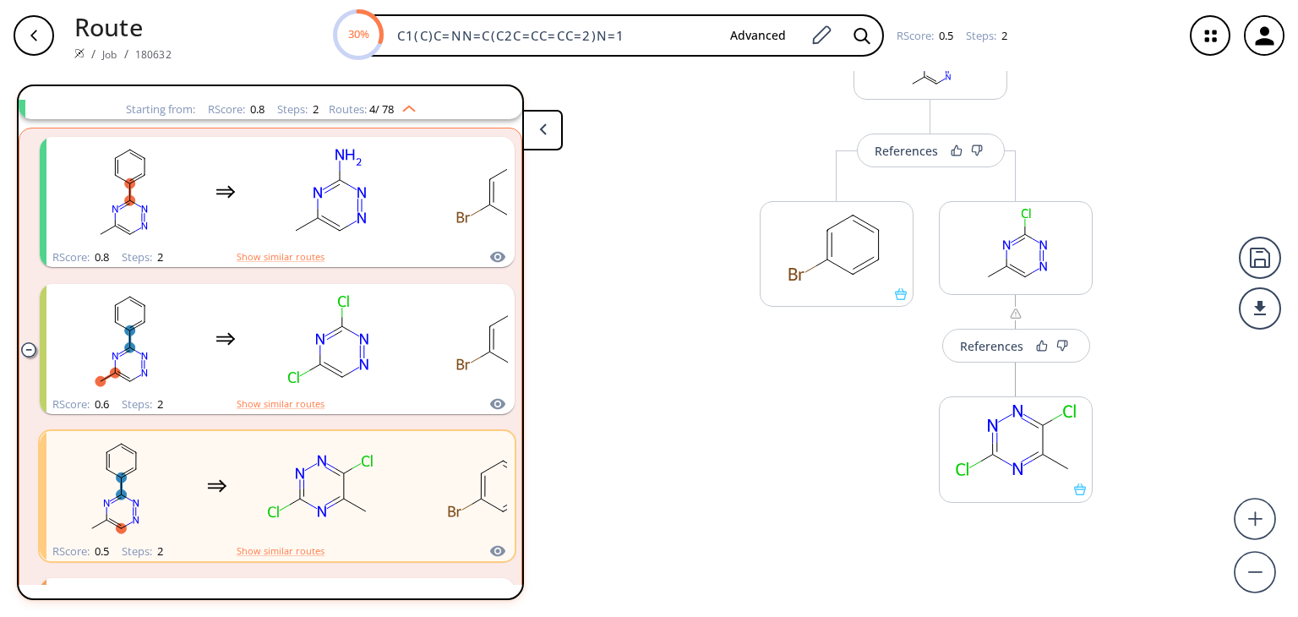
scroll to position [546, 0]
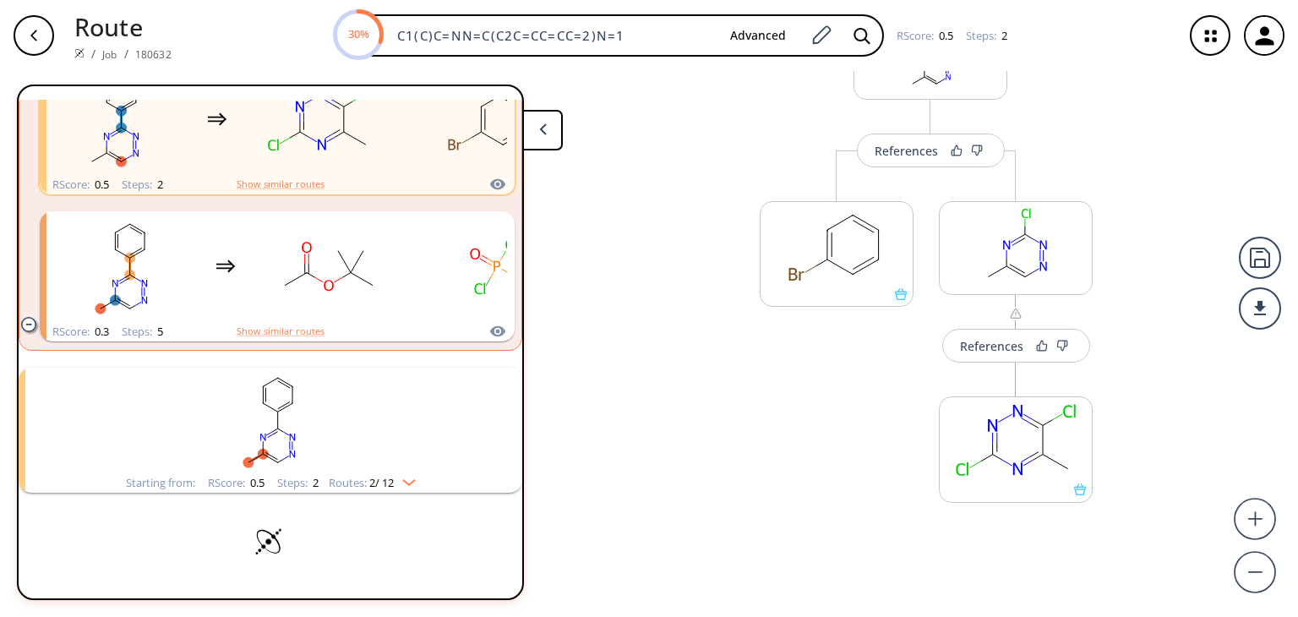
click at [358, 417] on rect "clusters" at bounding box center [270, 421] width 439 height 106
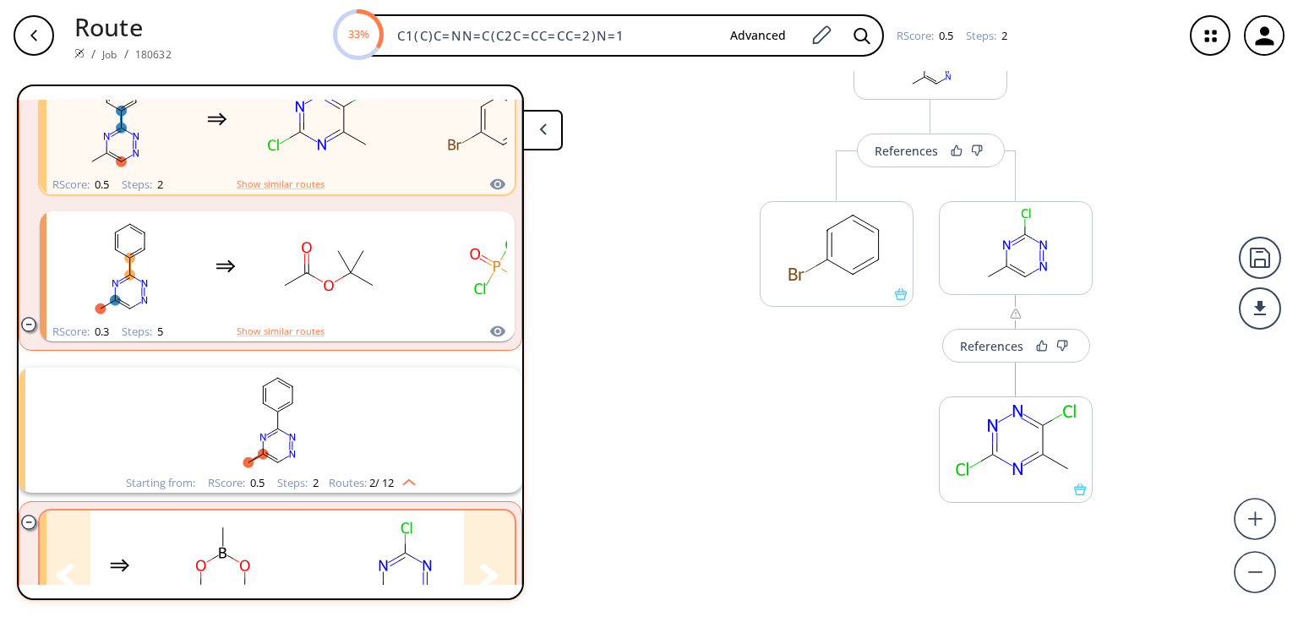
scroll to position [607, 0]
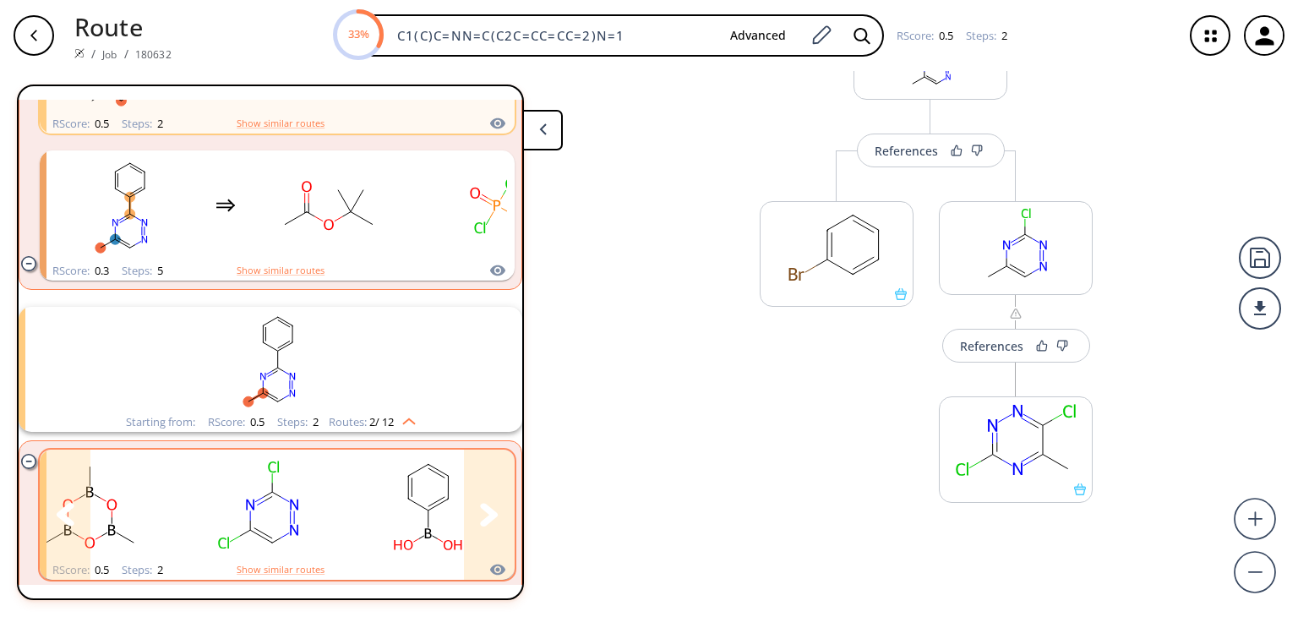
click at [470, 523] on button "clusters" at bounding box center [489, 515] width 51 height 130
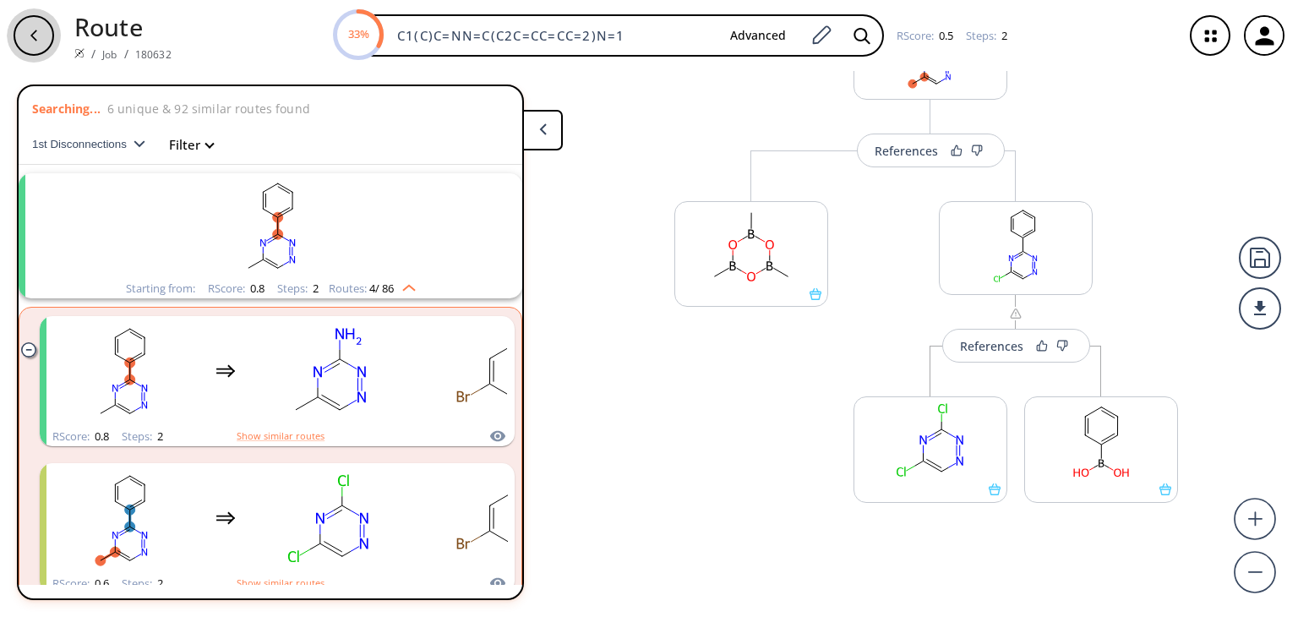
click at [31, 25] on div "button" at bounding box center [34, 35] width 41 height 41
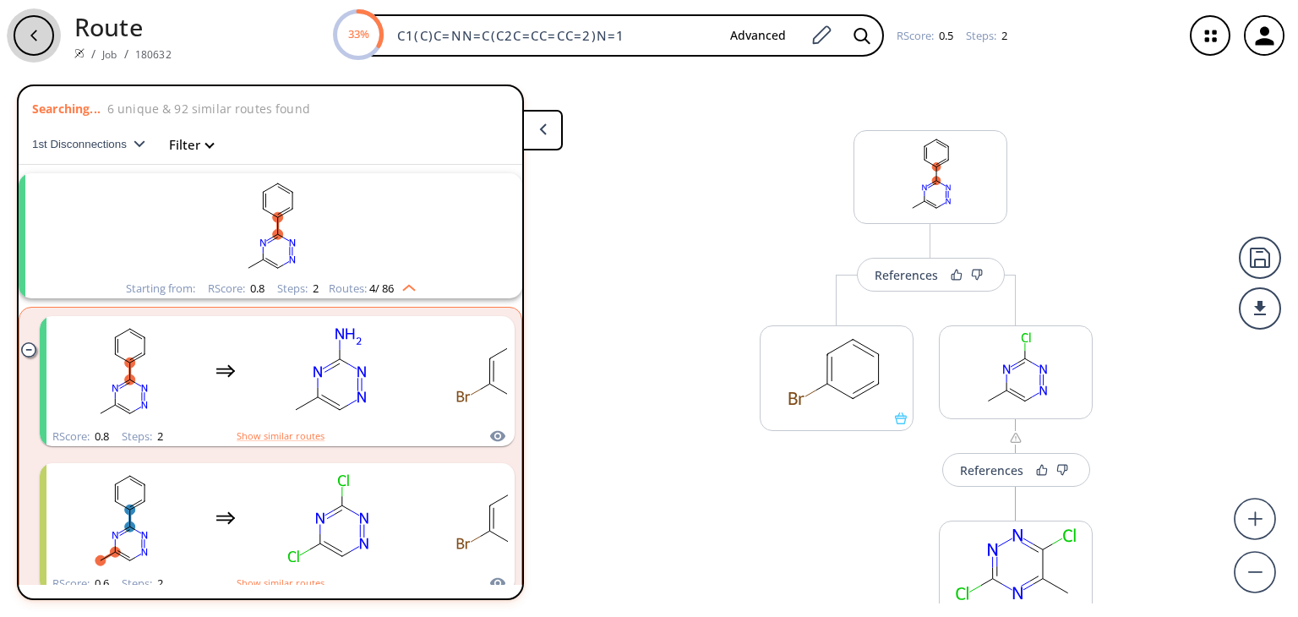
click at [31, 25] on div "button" at bounding box center [34, 35] width 41 height 41
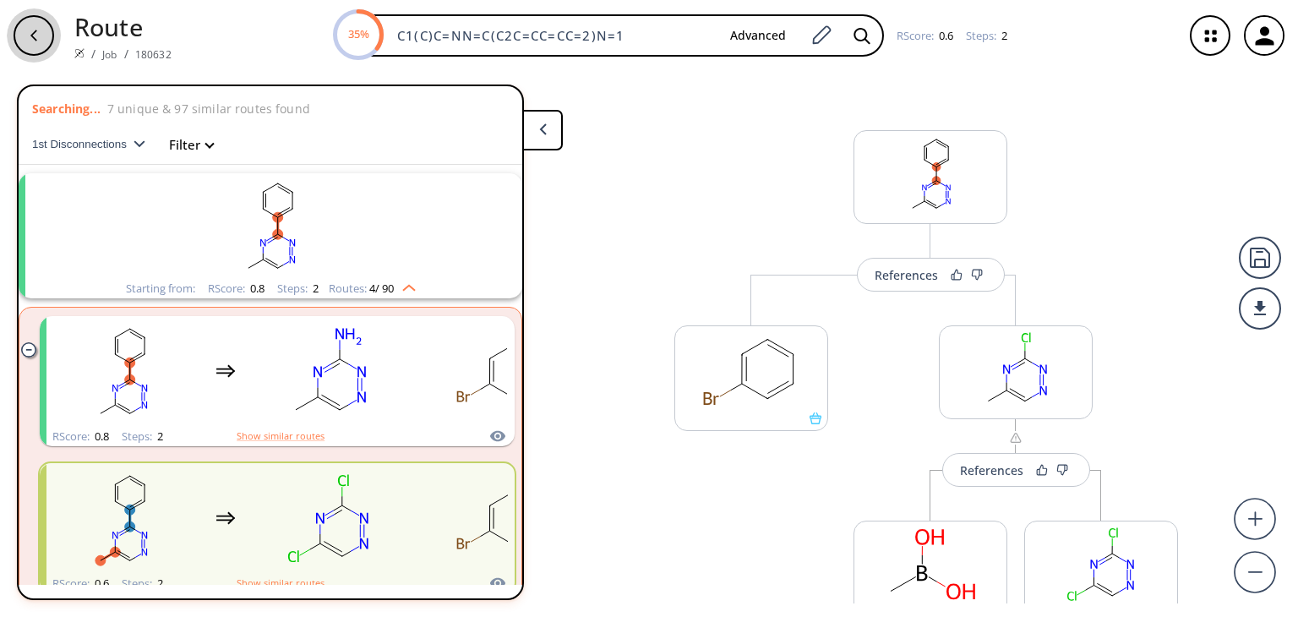
click at [31, 25] on div "button" at bounding box center [34, 35] width 41 height 41
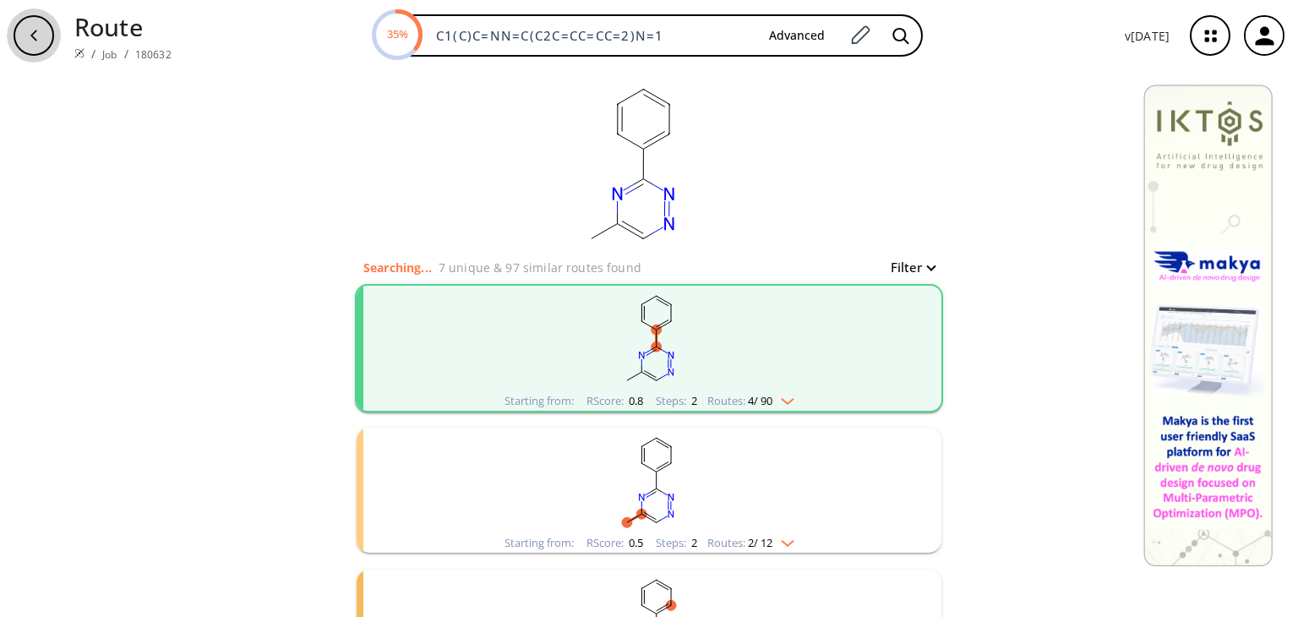
click at [31, 25] on div "button" at bounding box center [34, 35] width 41 height 41
